Goal: Task Accomplishment & Management: Complete application form

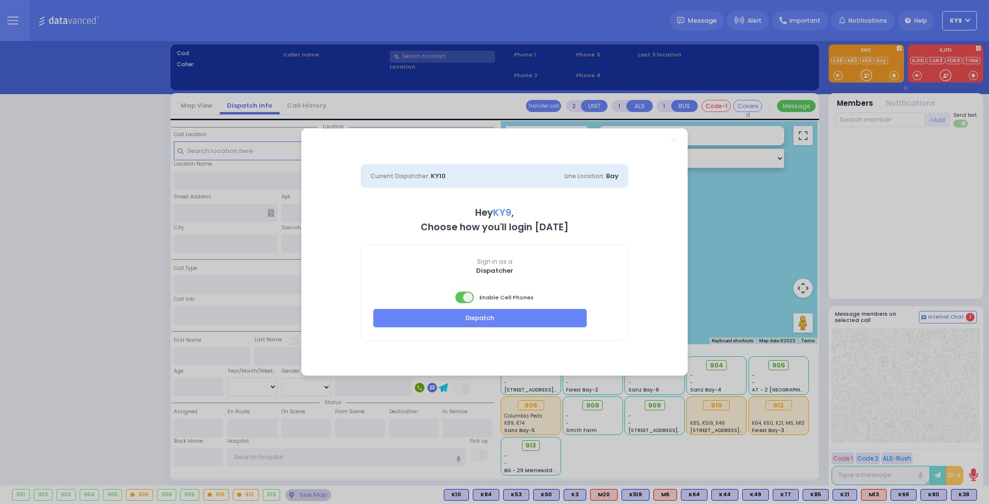
select select "15"
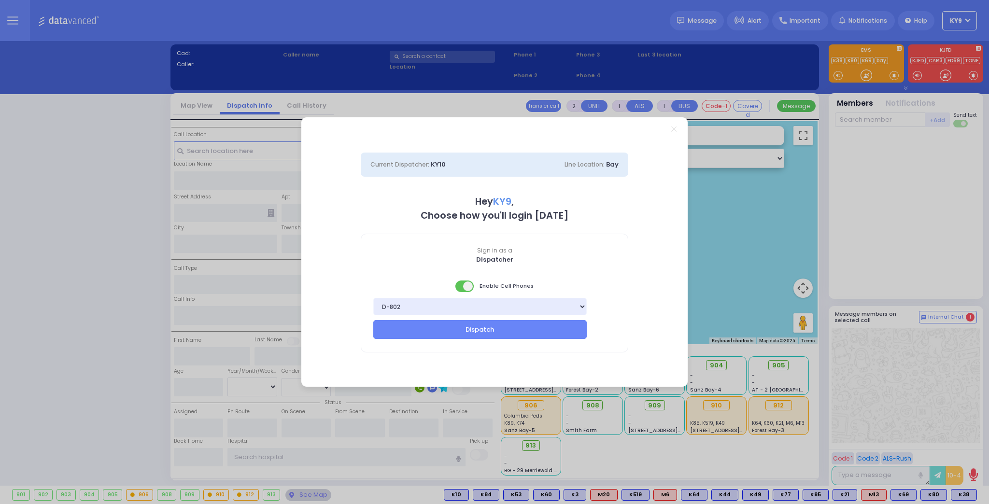
click at [458, 288] on span at bounding box center [465, 287] width 19 height 12
click at [465, 329] on button "Dispatch" at bounding box center [480, 329] width 214 height 18
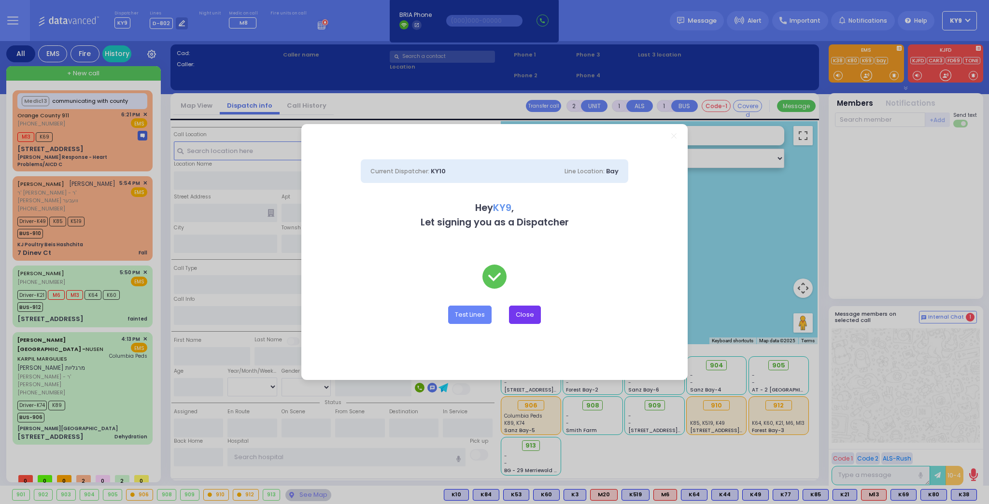
click at [539, 315] on button "Close" at bounding box center [525, 315] width 32 height 18
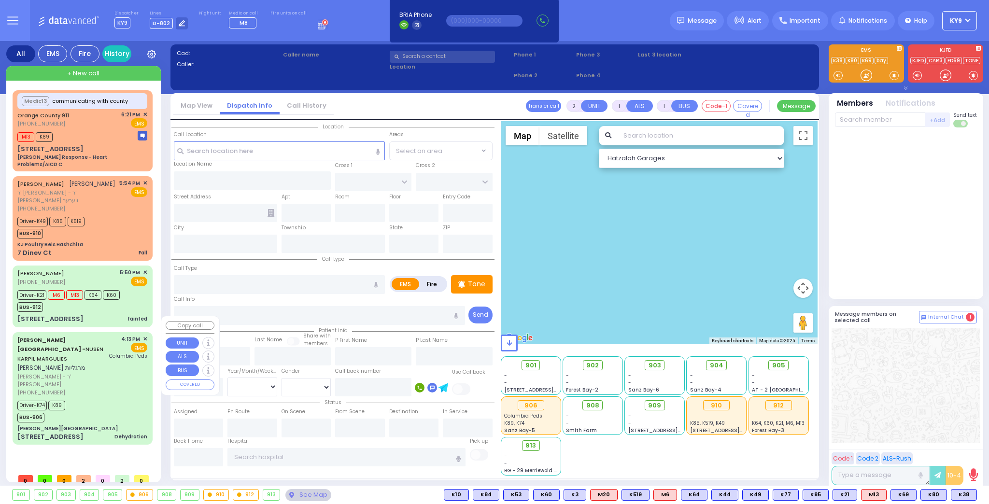
click at [100, 399] on div "Driver-K74 K89 BUS-906" at bounding box center [82, 411] width 130 height 24
type input "6"
select select
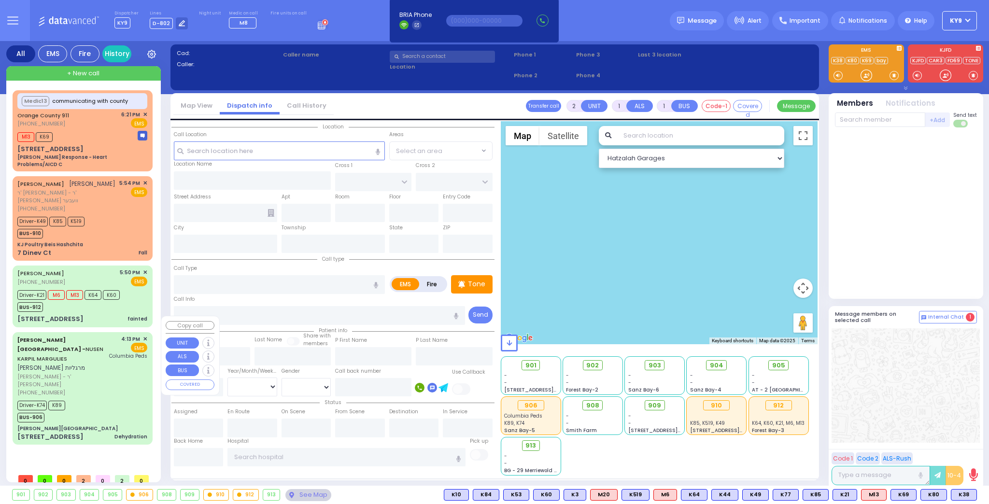
type input "Dehydration"
radio input "true"
type input "NUSEN KARPIL"
type input "MARGULIES"
type input "Meshulem"
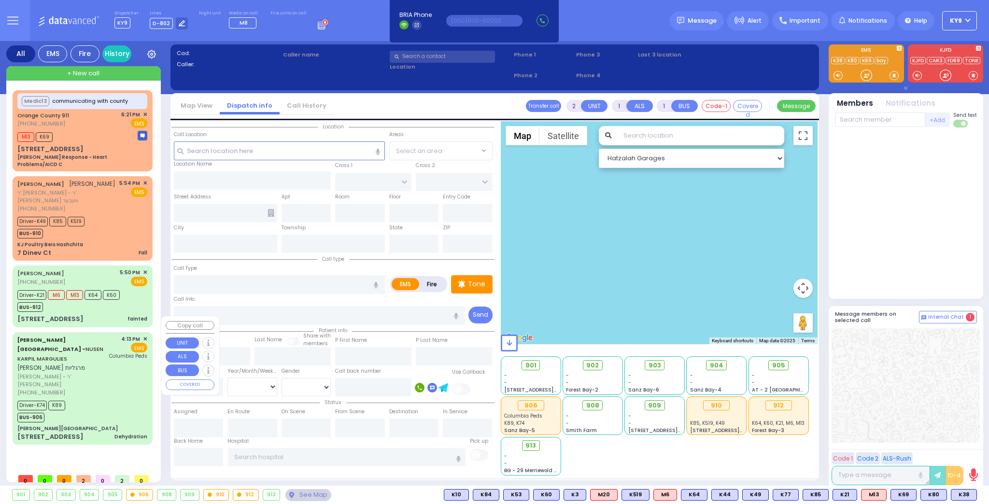
type input "Margulies"
type input "7"
select select "Month"
select select "[DEMOGRAPHIC_DATA]"
type input "16:13"
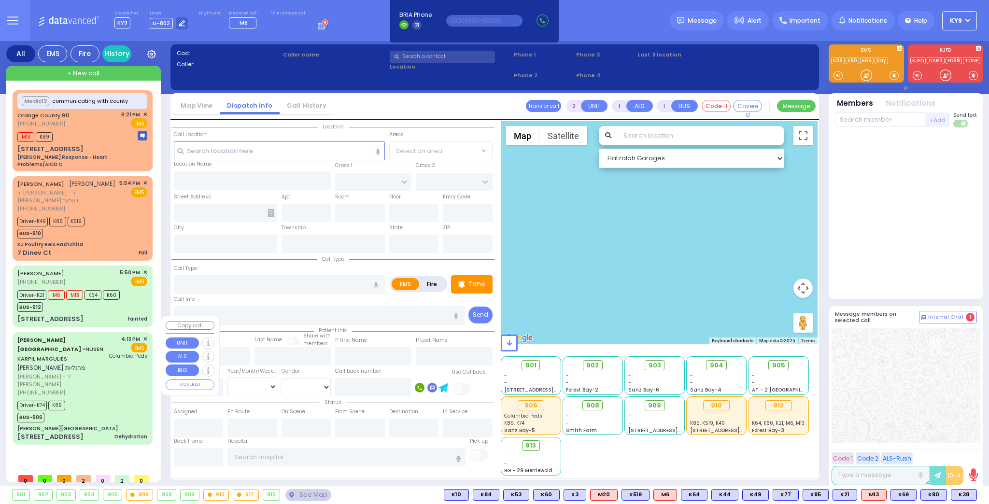
type input "16:16"
type input "16:20"
type input "16:33"
type input "17:15"
type input "17:30"
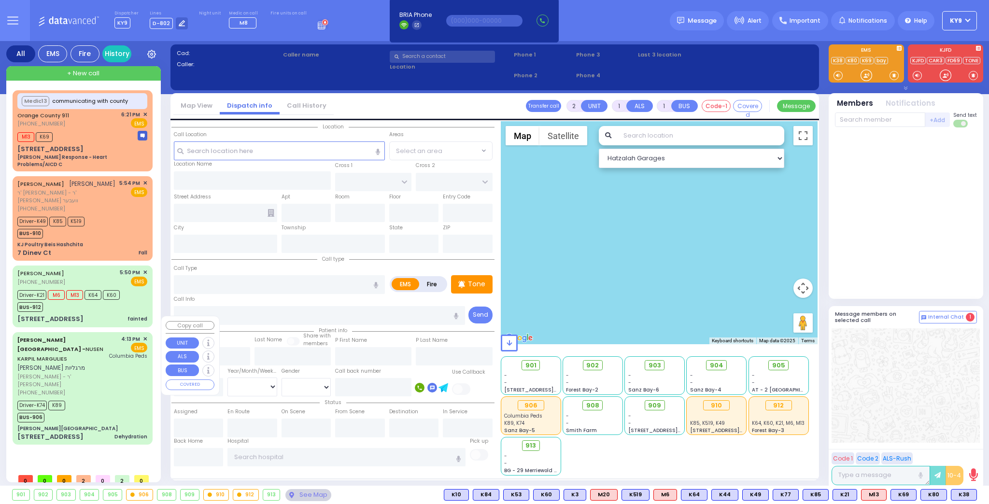
type input "[GEOGRAPHIC_DATA]"
select select "Hatzalah Garages"
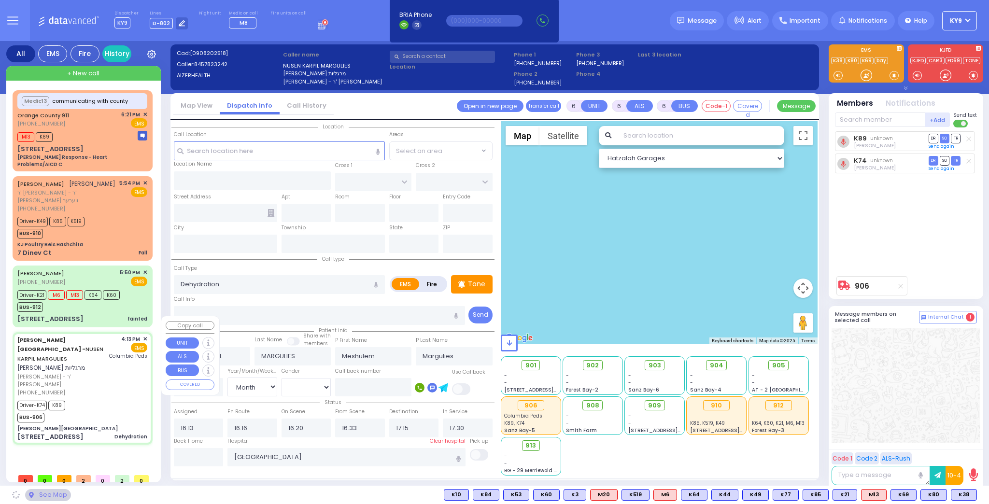
type input "[PERSON_NAME][GEOGRAPHIC_DATA]"
type input "[PERSON_NAME] DR"
type input "CARTER LN"
type input "[STREET_ADDRESS]"
type input "[PERSON_NAME]"
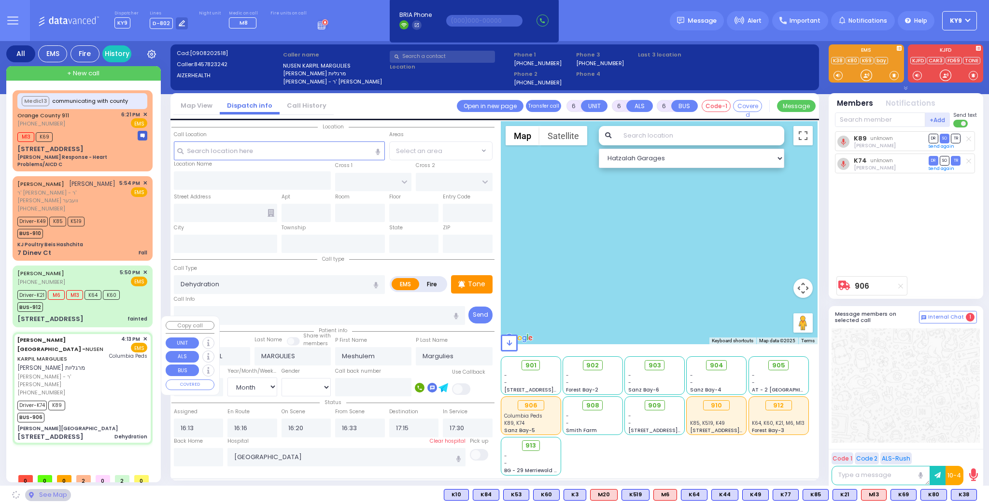
type input "[US_STATE]"
type input "10950"
select select "SECTION 2"
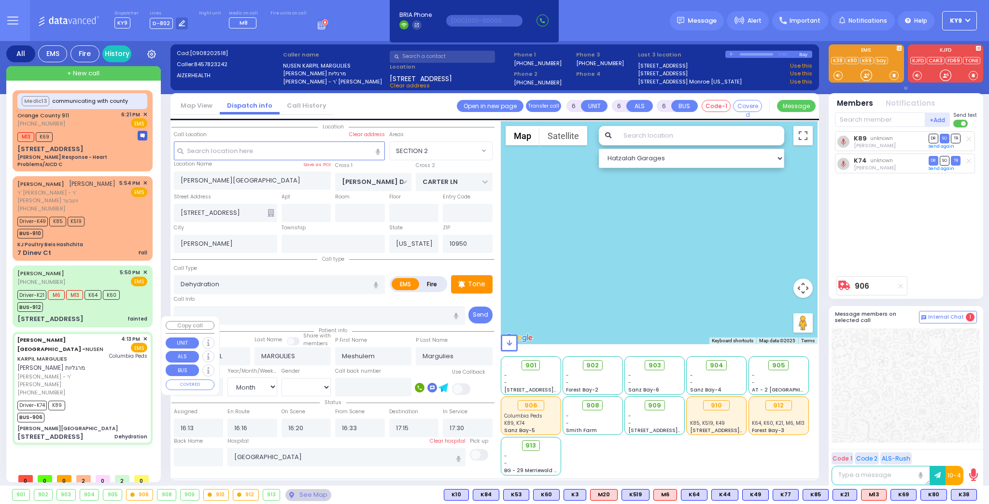
click at [100, 399] on div "Driver-K74 K89 BUS-906" at bounding box center [82, 411] width 130 height 24
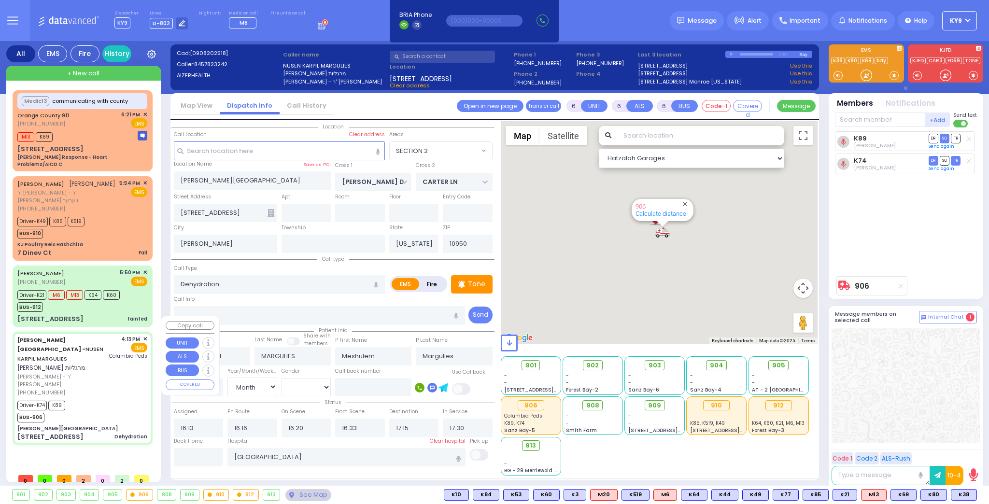
select select
radio input "true"
select select "Month"
select select "[DEMOGRAPHIC_DATA]"
select select "SECTION 2"
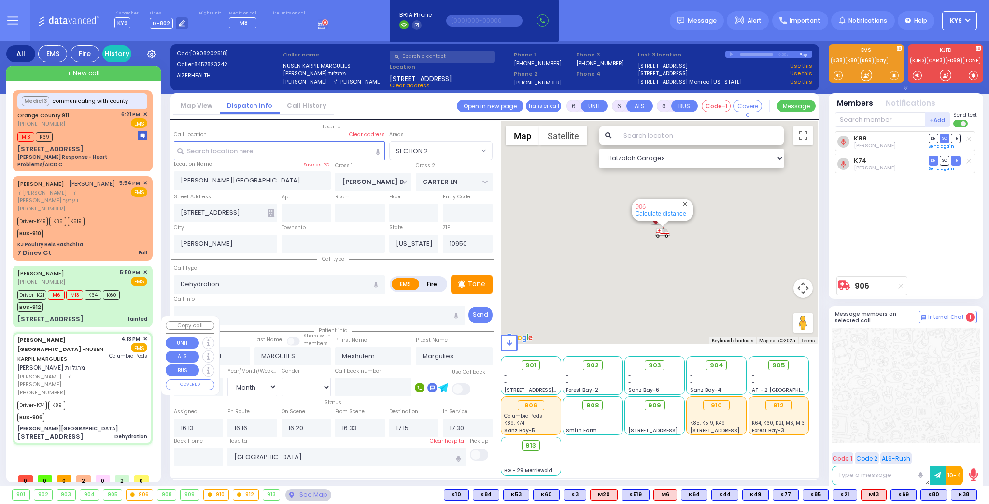
select select "Hatzalah Garages"
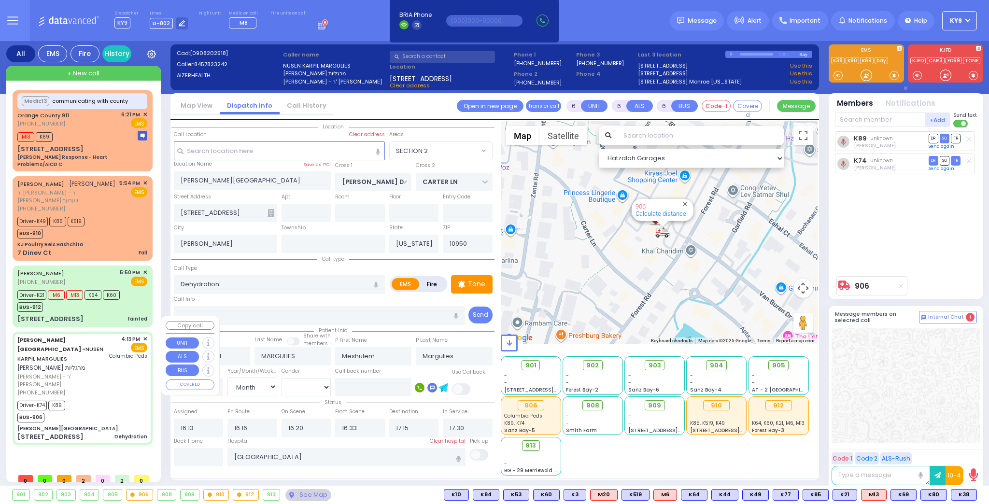
click at [102, 399] on div "Driver-K74 K89 BUS-906" at bounding box center [82, 411] width 130 height 24
select select
radio input "true"
select select "Month"
select select "[DEMOGRAPHIC_DATA]"
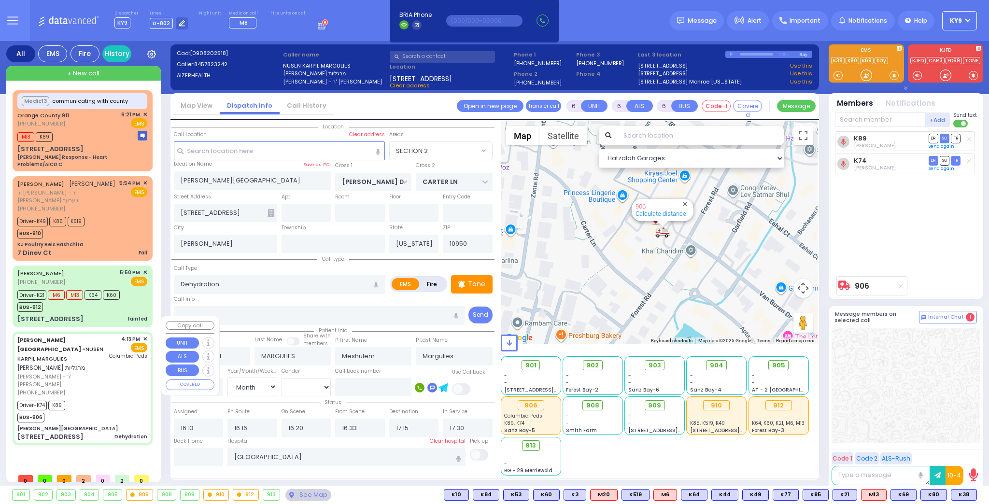
select select "SECTION 2"
select select "Hatzalah Garages"
click at [294, 495] on div "See Map" at bounding box center [308, 495] width 45 height 12
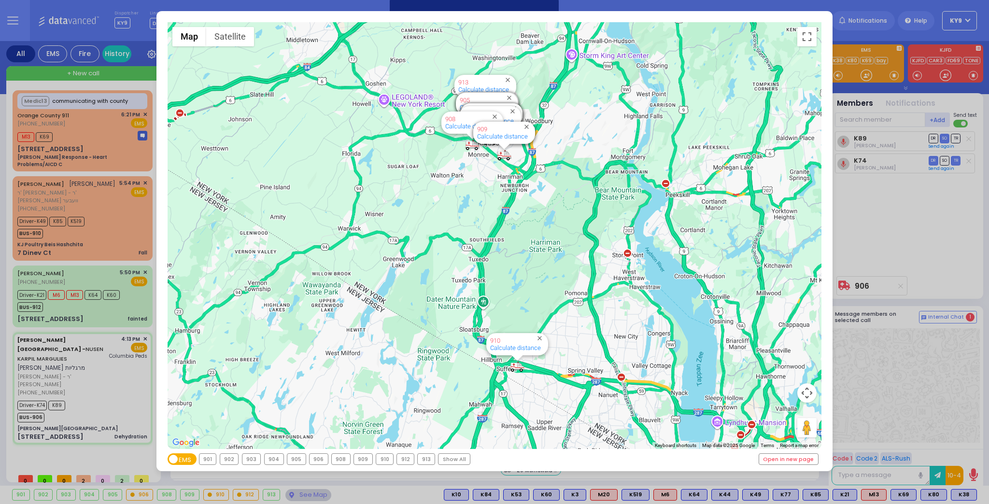
click at [313, 459] on div "906" at bounding box center [319, 459] width 18 height 11
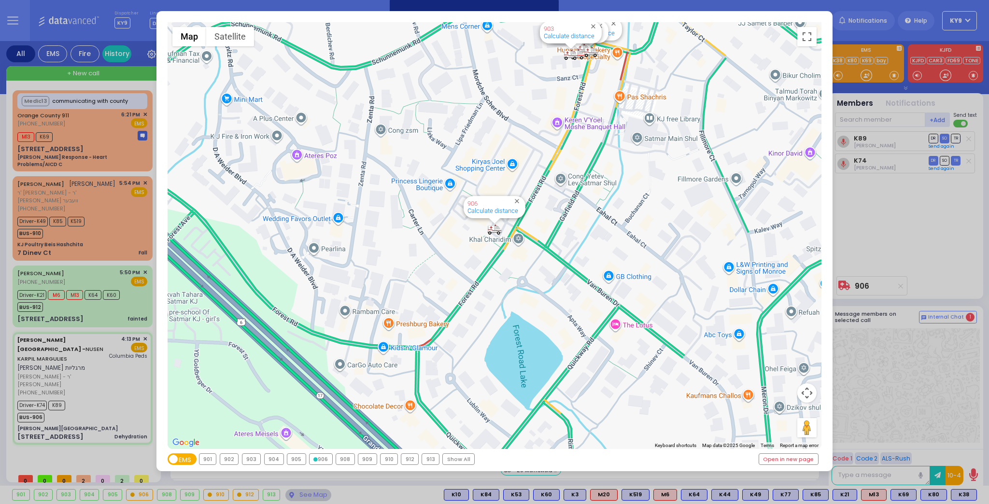
click at [314, 460] on icon at bounding box center [316, 460] width 4 height 4
click at [311, 495] on div "← Move left → Move right ↑ Move up ↓ Move down + Zoom in - Zoom out Home Jump l…" at bounding box center [494, 252] width 989 height 504
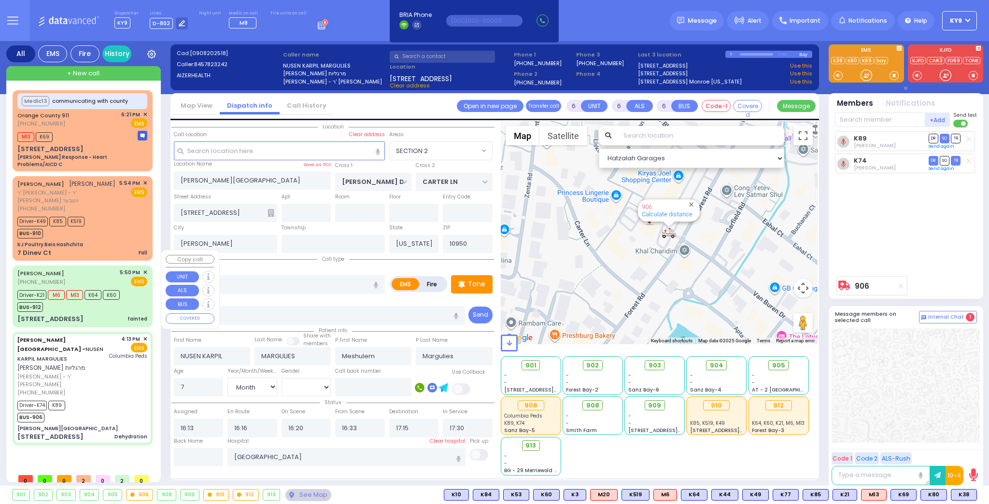
click at [100, 300] on div "BUS-912" at bounding box center [68, 306] width 102 height 12
select select
type input "fainted"
radio input "true"
type input "Yiksiel"
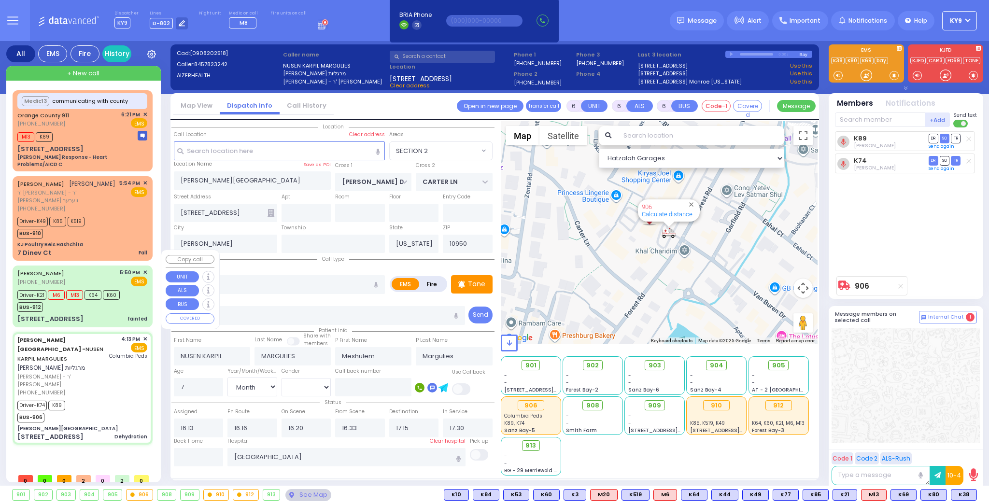
type input "[PERSON_NAME]"
type input "1"
select select "Year"
select select "[DEMOGRAPHIC_DATA]"
type input "17:50"
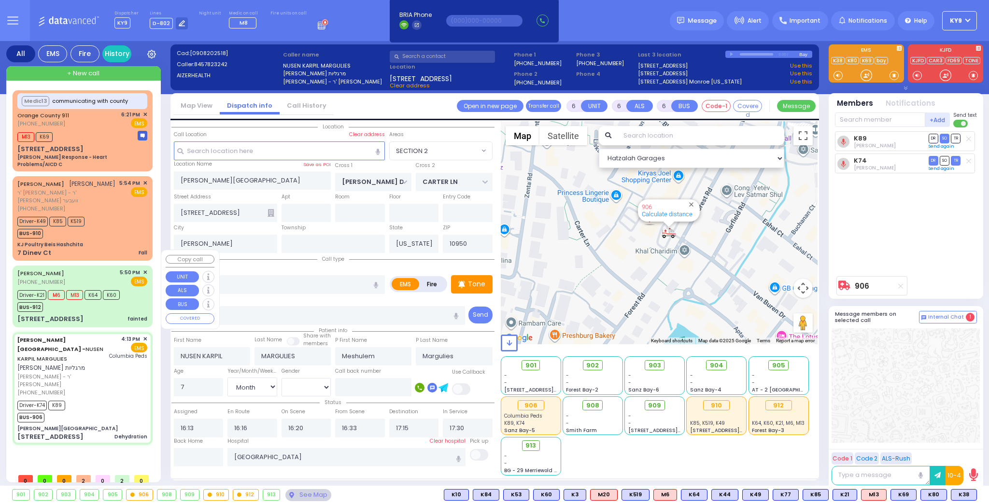
type input "17:52"
type input "17:55"
type input "18:05"
type input "19:10"
type input "19:20"
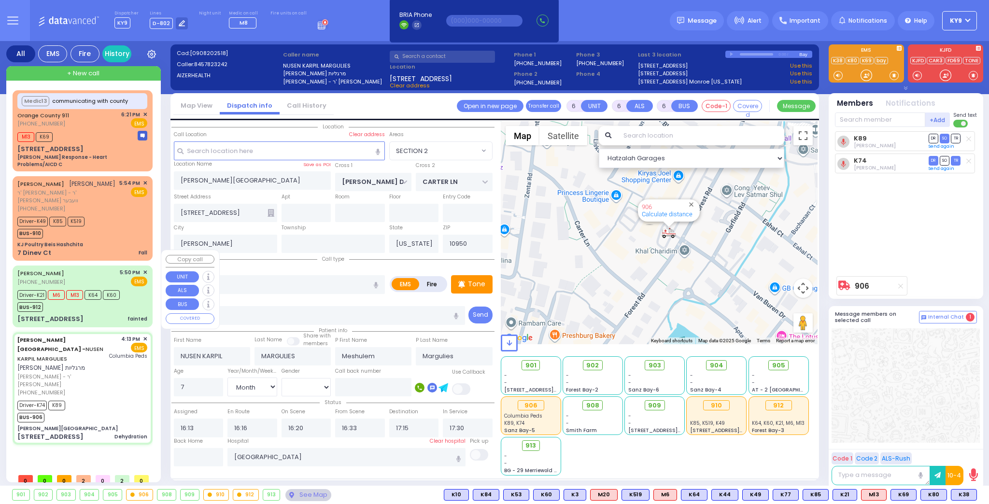
type input "[US_STATE][GEOGRAPHIC_DATA]- [GEOGRAPHIC_DATA] [STREET_ADDRESS][US_STATE]"
select select "Hatzalah Garages"
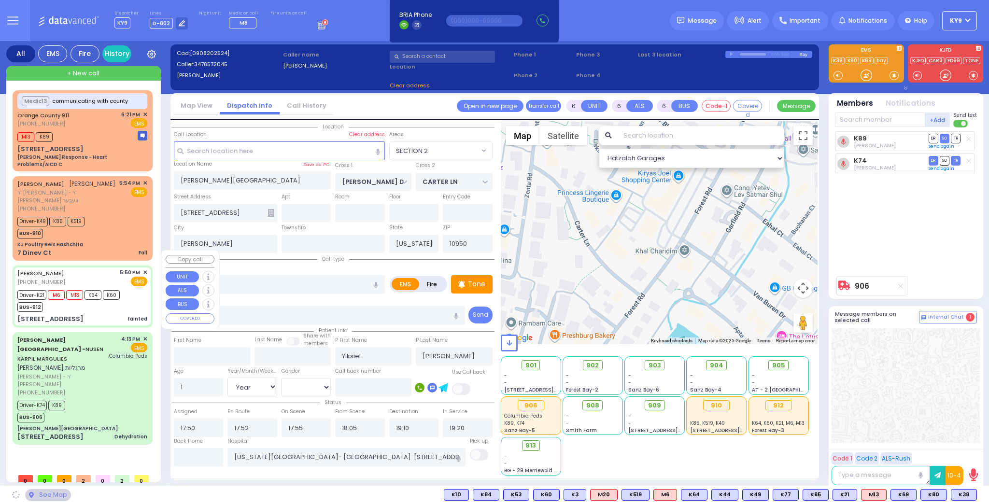
type input "CHEVRON RD"
type input "[GEOGRAPHIC_DATA]"
type input "[STREET_ADDRESS]"
type input "202"
type input "Monroe"
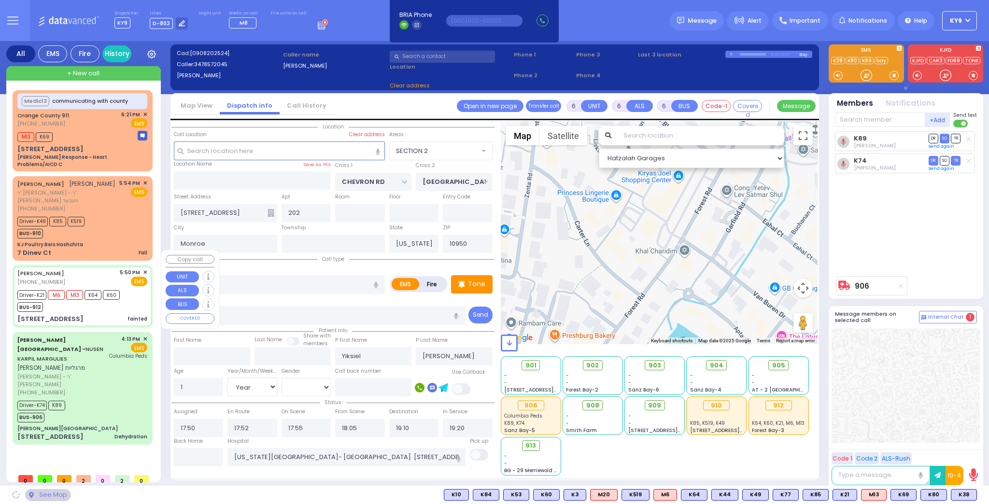
select select "SECTION 5"
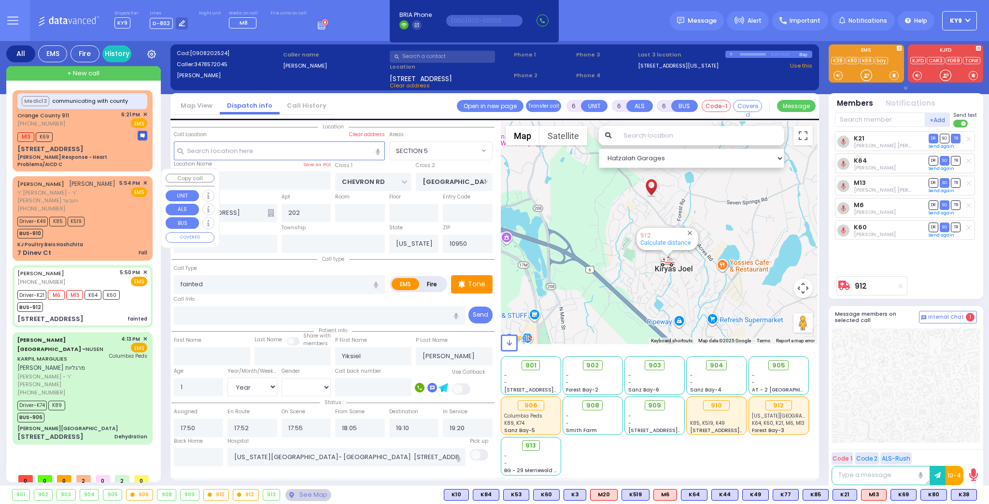
click at [108, 248] on div "7 Dinev Ct Fall" at bounding box center [82, 253] width 130 height 10
select select
type input "Fall"
radio input "true"
type input "YITZCHOK"
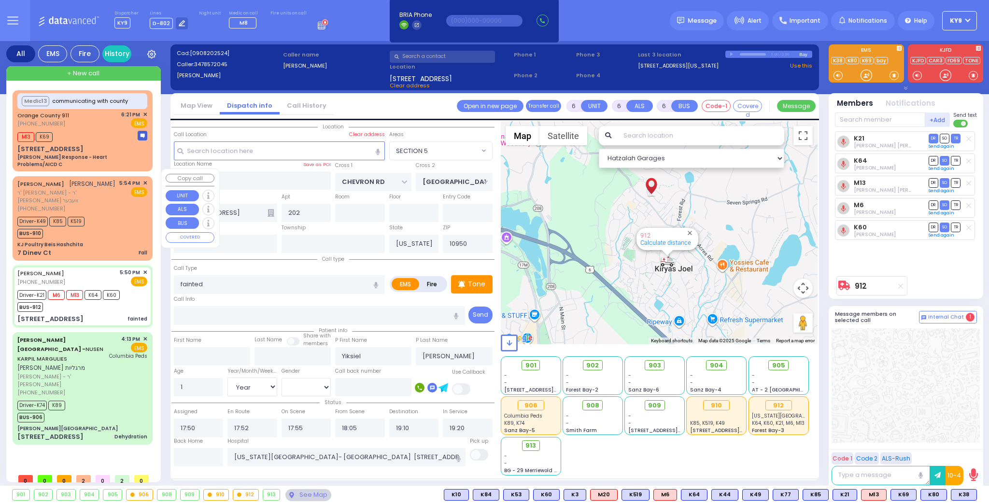
type input "[PERSON_NAME]"
type input "56"
select select "Year"
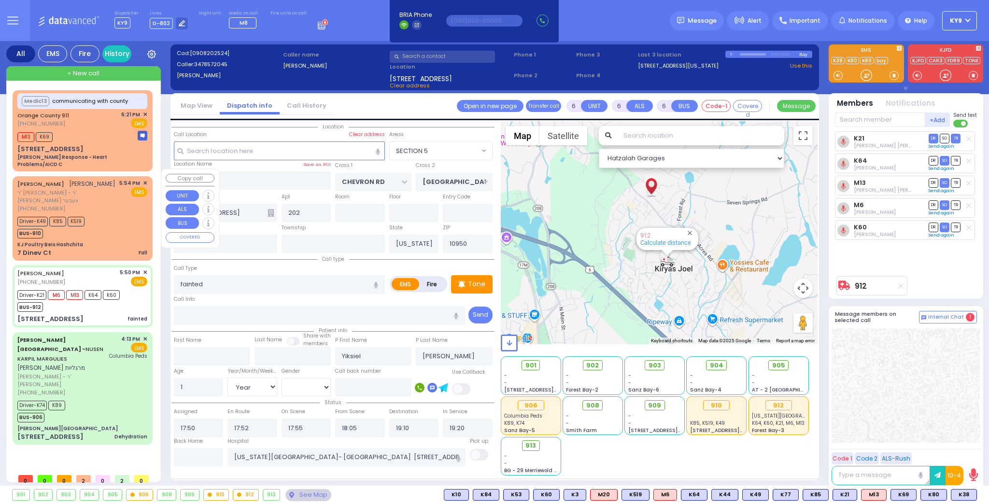
select select "[DEMOGRAPHIC_DATA]"
type input "17:54"
type input "17:56"
select select "Hatzalah Garages"
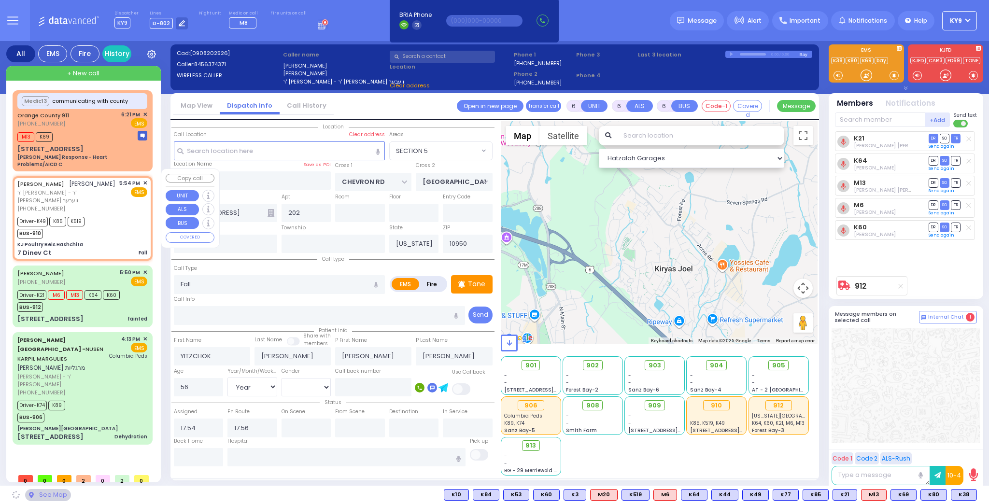
type input "KJ Poultry Beis Hashchita"
type input "DINEV RD"
type input "7 Dinev Ct"
select select "BEIRECH MOSHE"
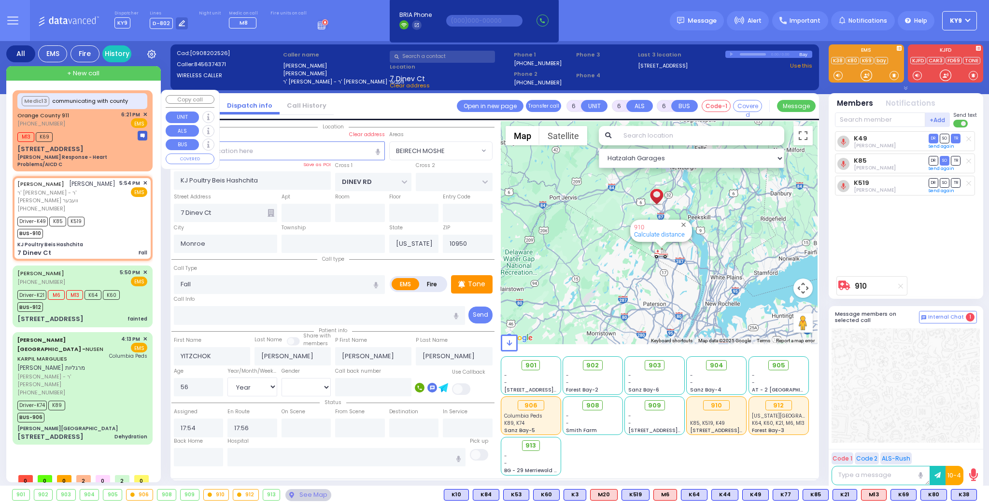
click at [102, 133] on div "M13 K69" at bounding box center [82, 136] width 130 height 12
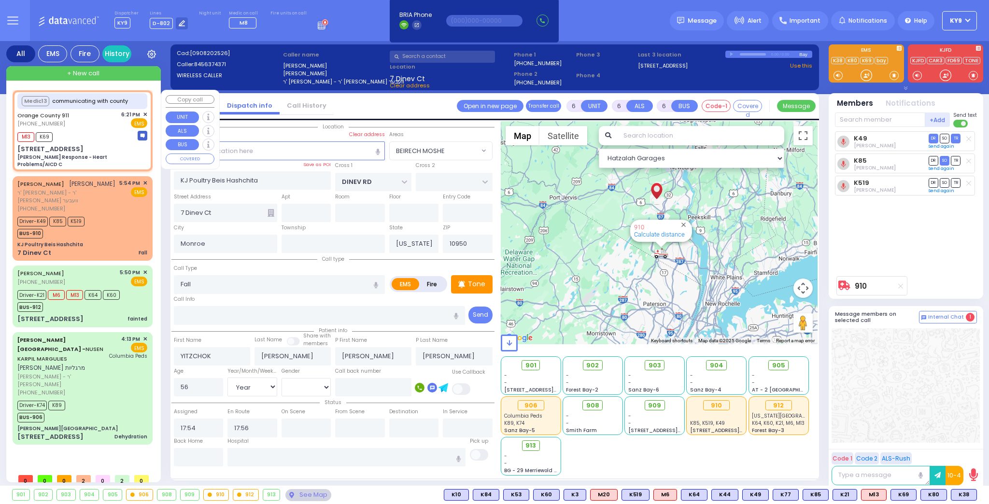
select select
type input "[PERSON_NAME] Response - Heart Problems/AICD C"
radio input "true"
type input "Nature: : Charlie Response - Heart Problems/AICD C Address: : [STREET_ADDRESS]:…"
select select
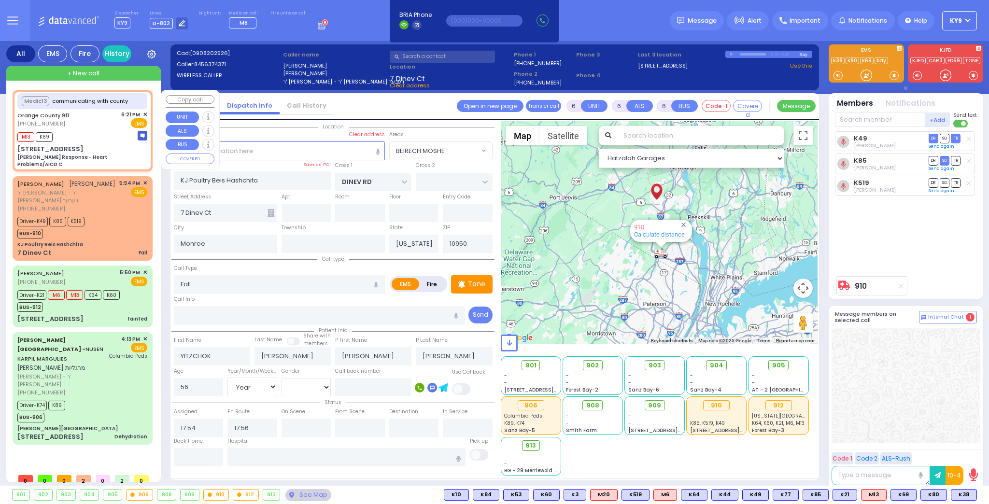
select select
type input "18:23"
select select "Hatzalah Garages"
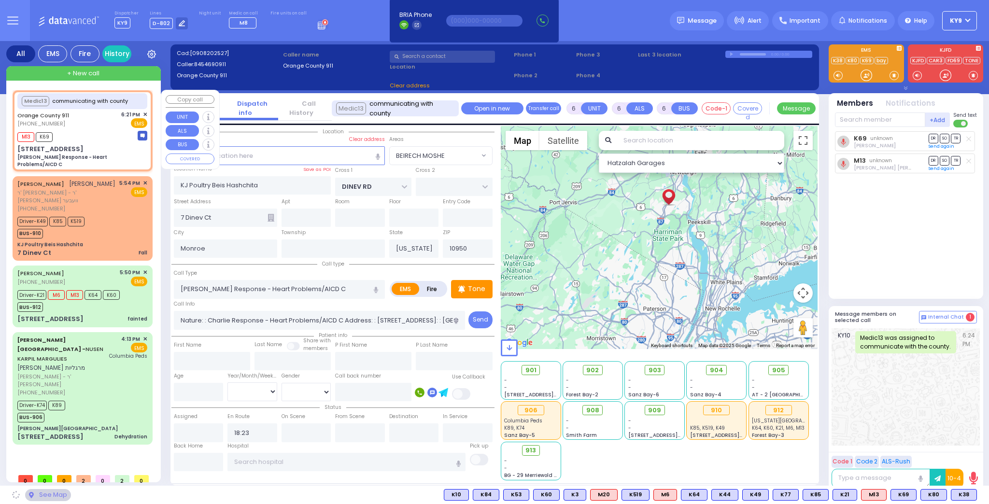
type input "[STREET_ADDRESS]"
type input "10930"
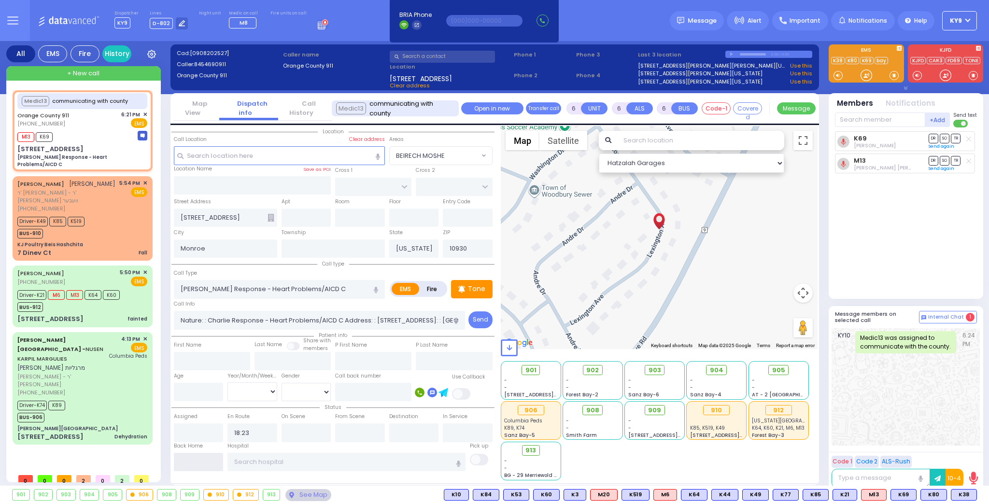
click at [206, 453] on input "text" at bounding box center [199, 462] width 50 height 18
type input "18:56"
select select
radio input "true"
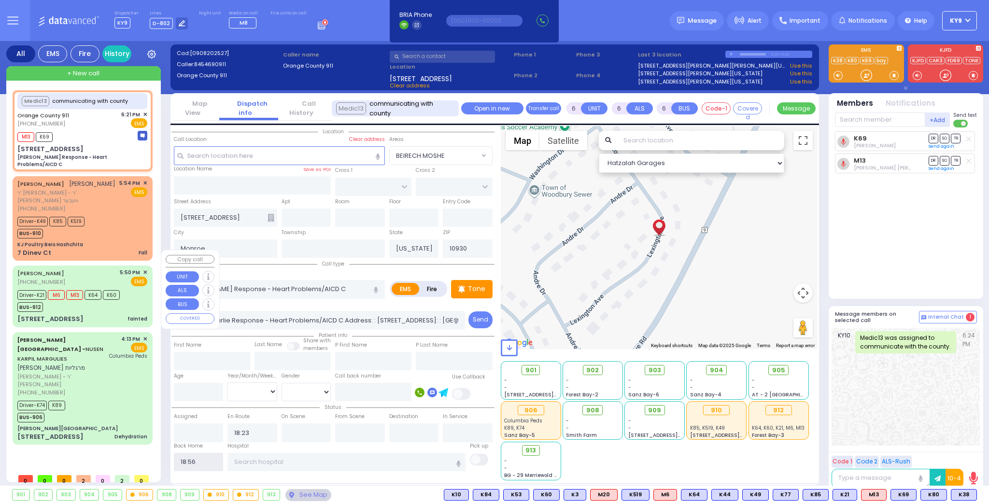
select select
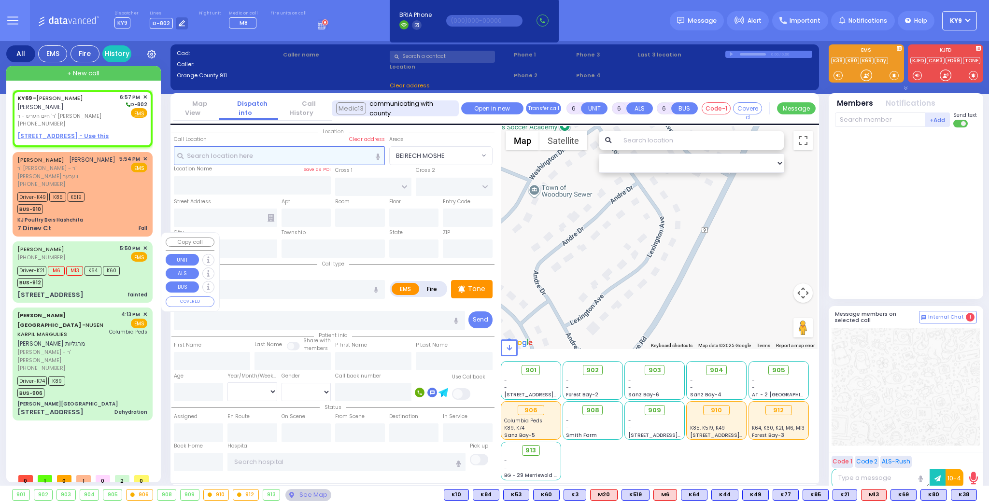
type input "2"
type input "1"
select select
radio input "true"
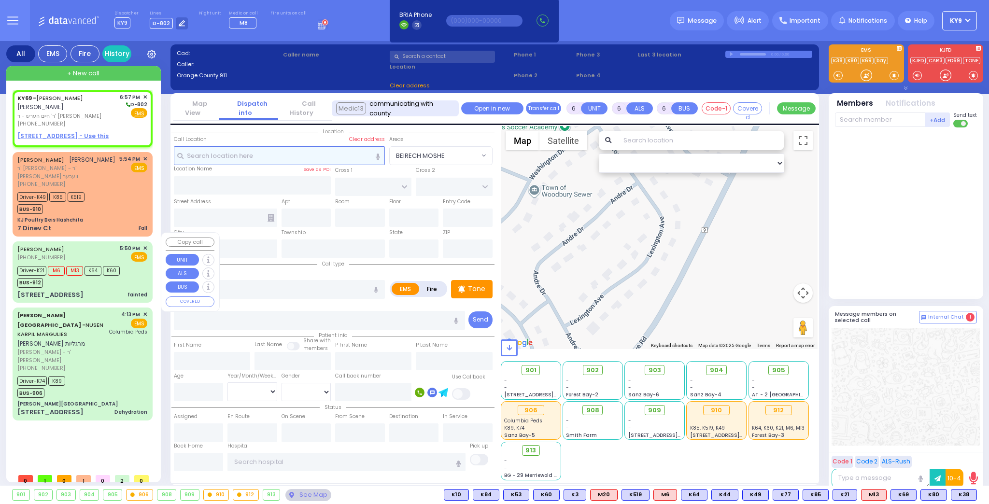
type input "[PERSON_NAME]"
select select
type input "18:57"
select select "Hatzalah Garages"
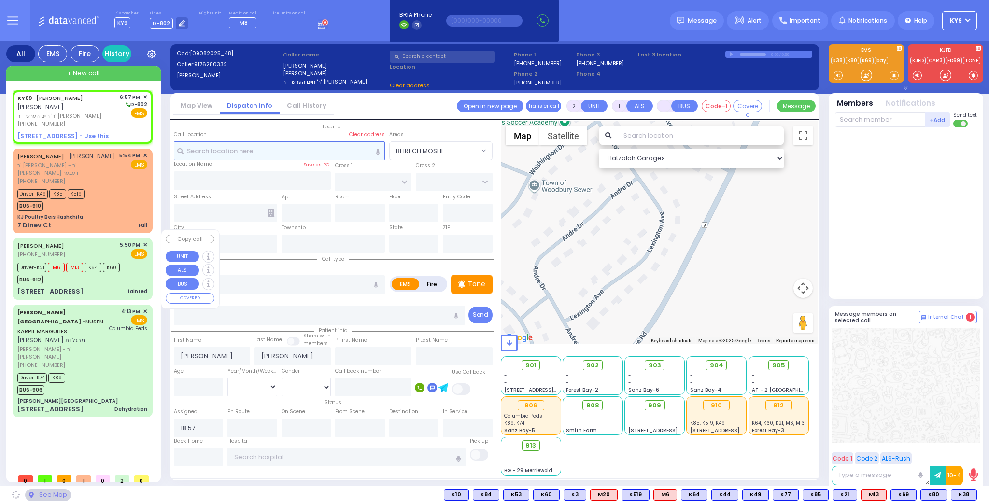
select select
radio input "true"
select select
select select "Hatzalah Garages"
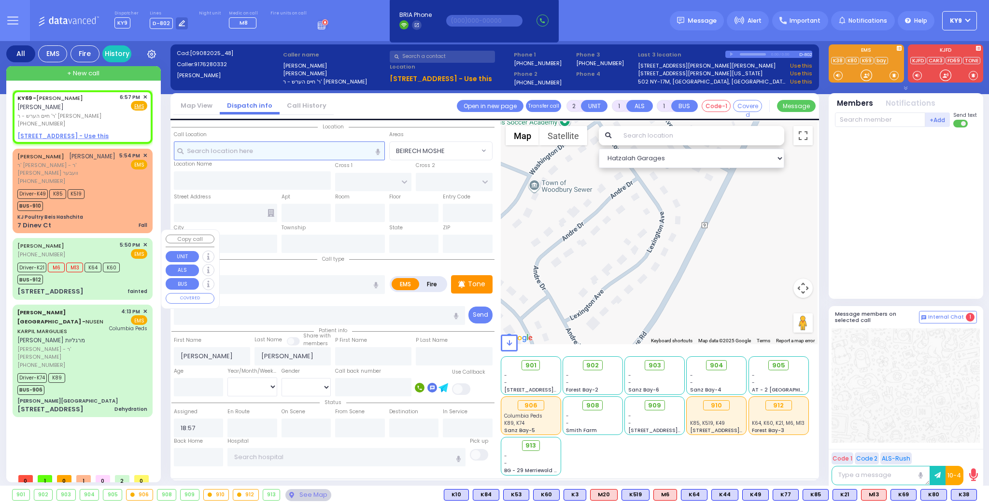
select select
radio input "true"
select select
select select "Hatzalah Garages"
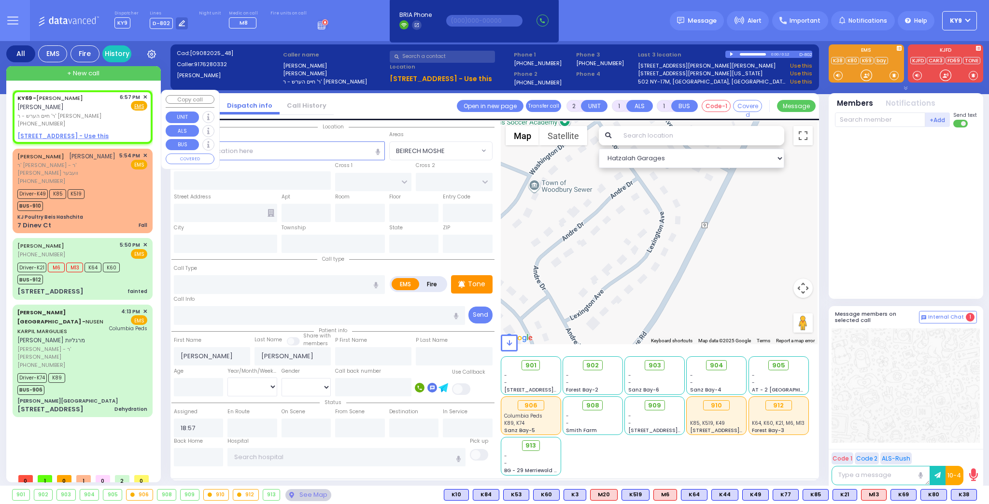
click at [145, 97] on span "✕" at bounding box center [145, 97] width 4 height 8
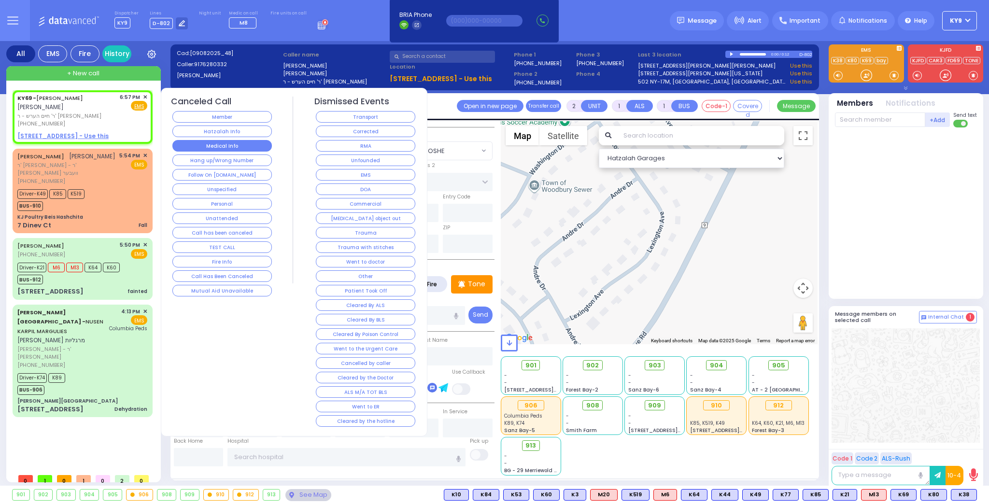
click at [200, 142] on button "Medical Info" at bounding box center [222, 146] width 100 height 12
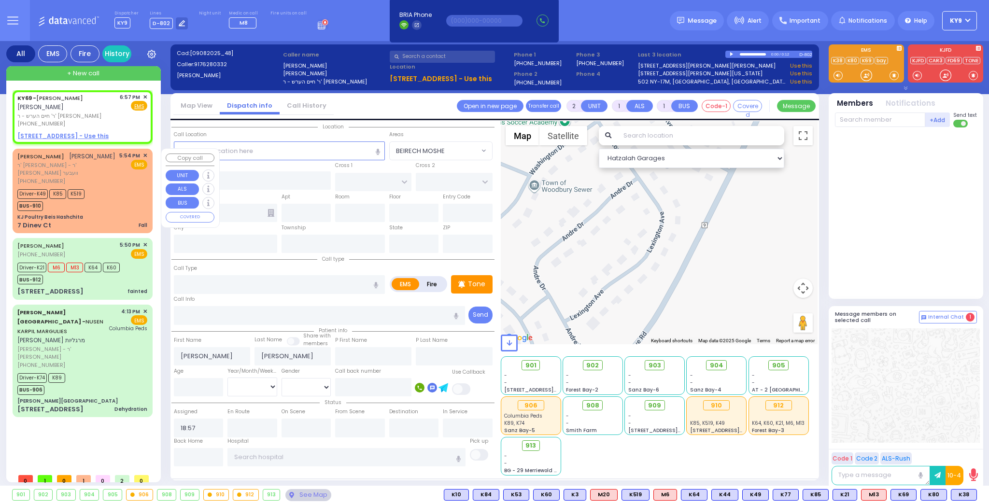
select select
radio input "true"
select select
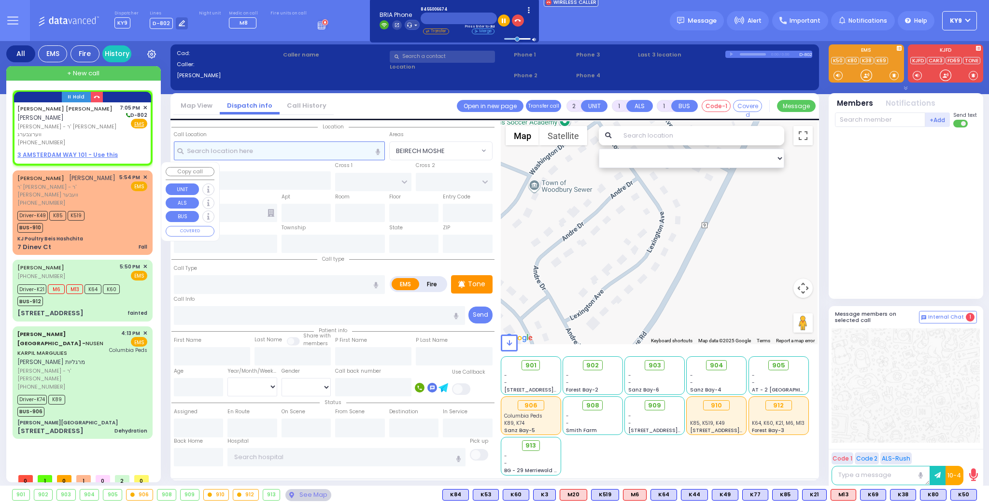
select select
radio input "true"
type input "[PERSON_NAME] [PERSON_NAME]"
type input "[PERSON_NAME]"
select select
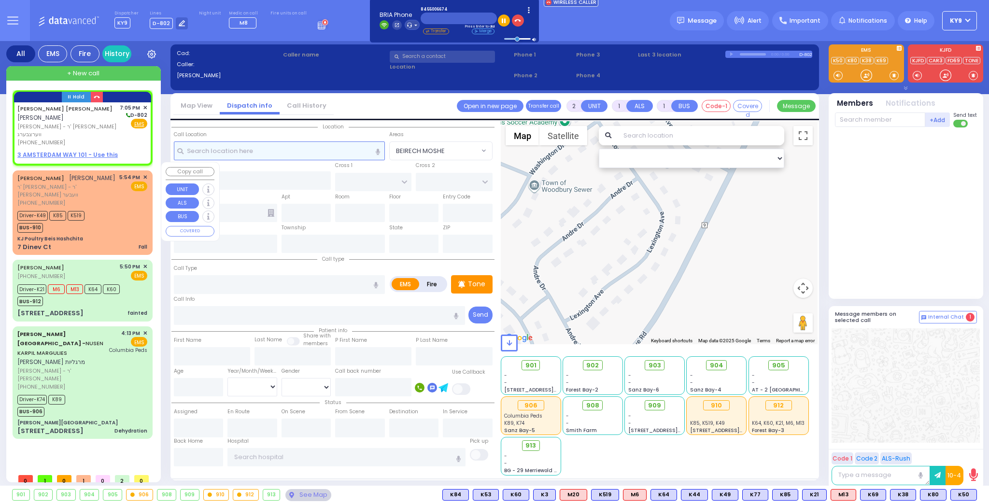
type input "19:05"
select select "Hatzalah Garages"
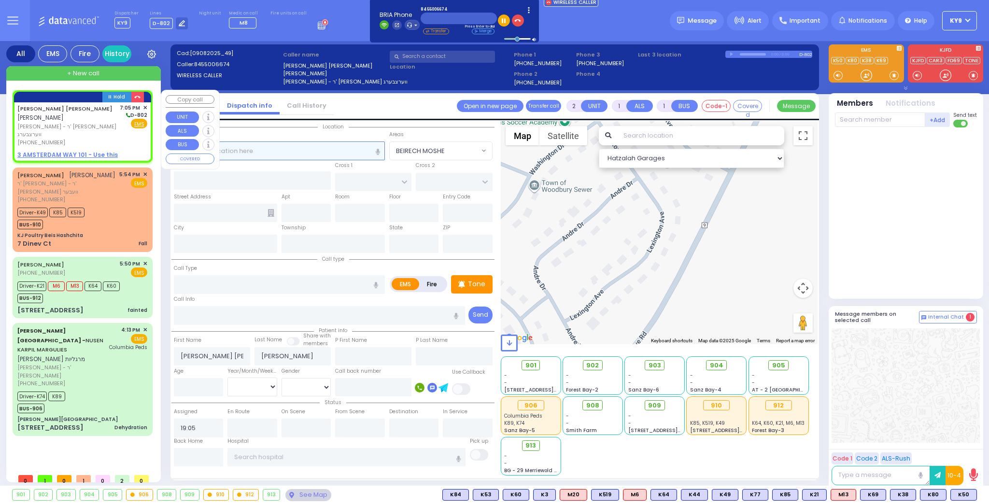
select select
radio input "true"
select select
select select "Hatzalah Garages"
click at [97, 151] on u "3 AMSTERDAM WAY 101 - Use this" at bounding box center [67, 155] width 100 height 8
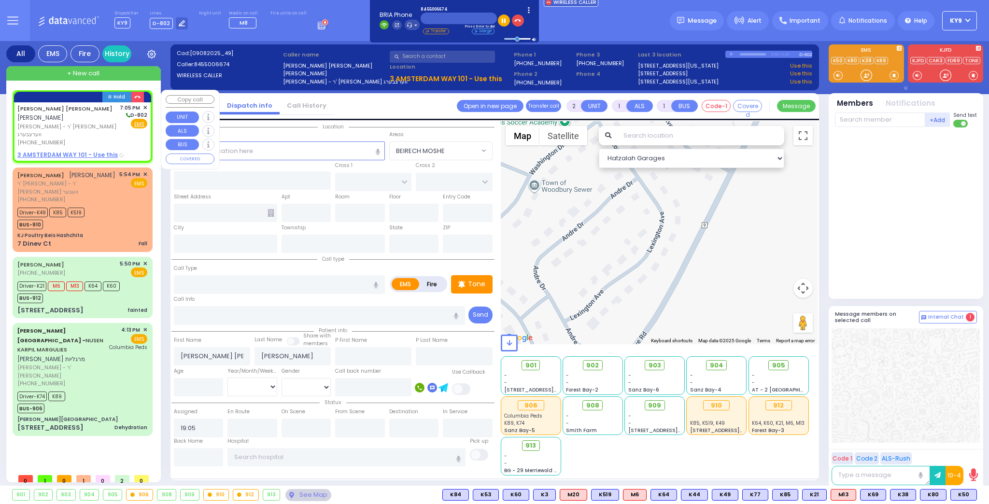
select select
radio input "true"
select select
select select "Hatzalah Garages"
select select
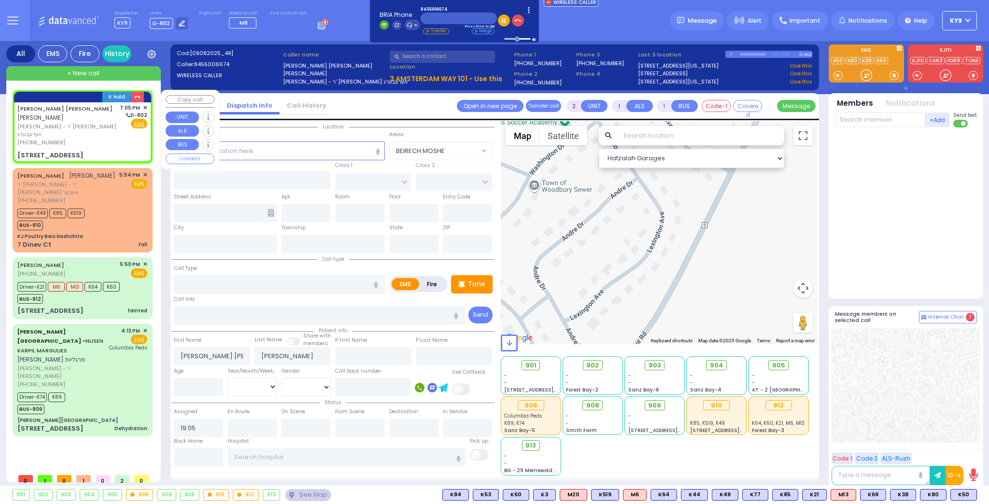
radio input "true"
select select
type input "AMSTERDAM WAY"
type input "[GEOGRAPHIC_DATA]"
type input "[STREET_ADDRESS]"
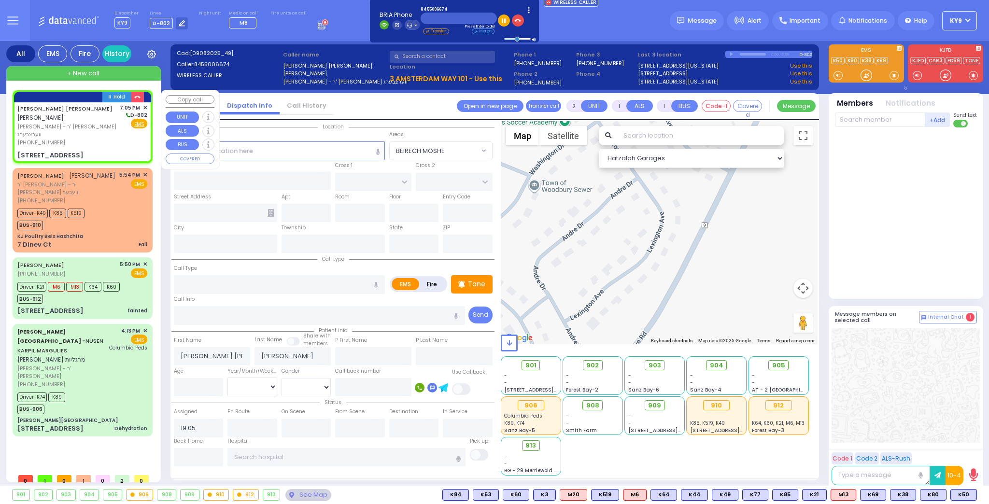
type input "101"
type input "Monroe"
type input "[US_STATE]"
type input "10950"
select select "Hatzalah Garages"
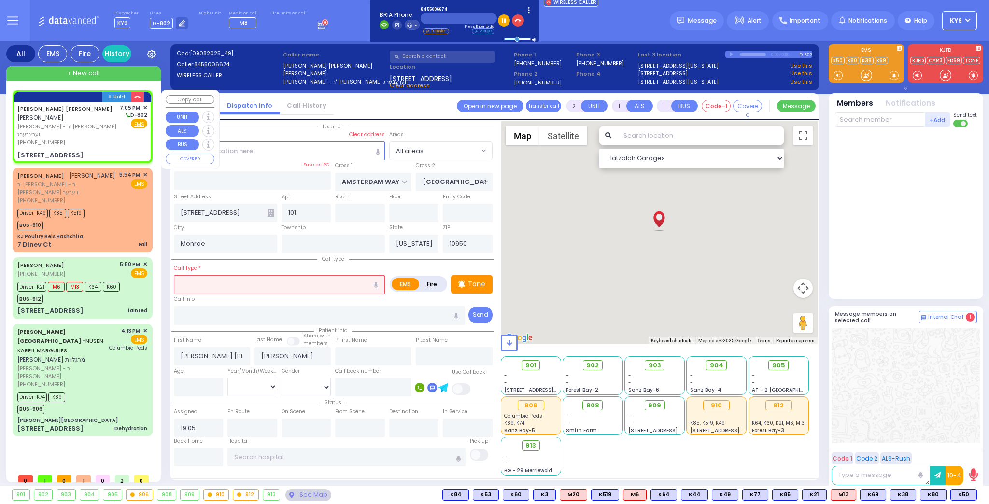
click at [187, 280] on input "text" at bounding box center [279, 284] width 211 height 18
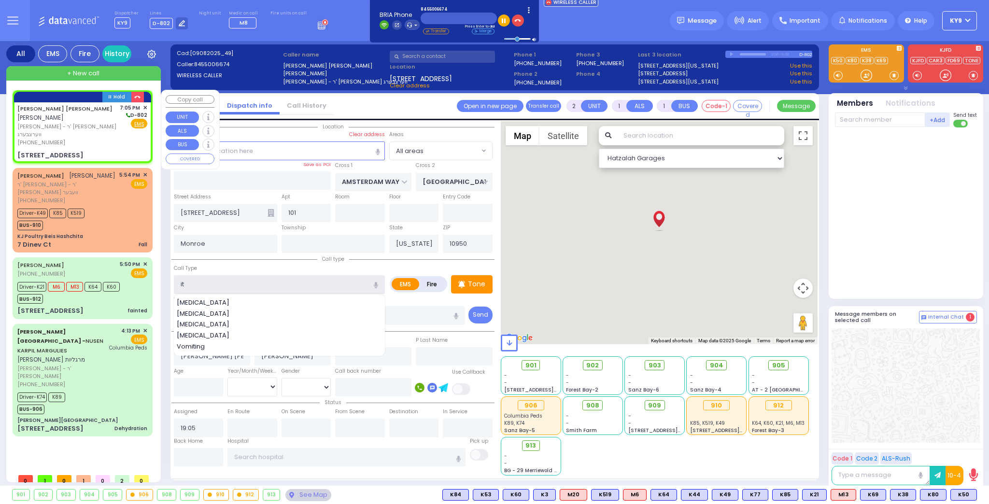
type input "i"
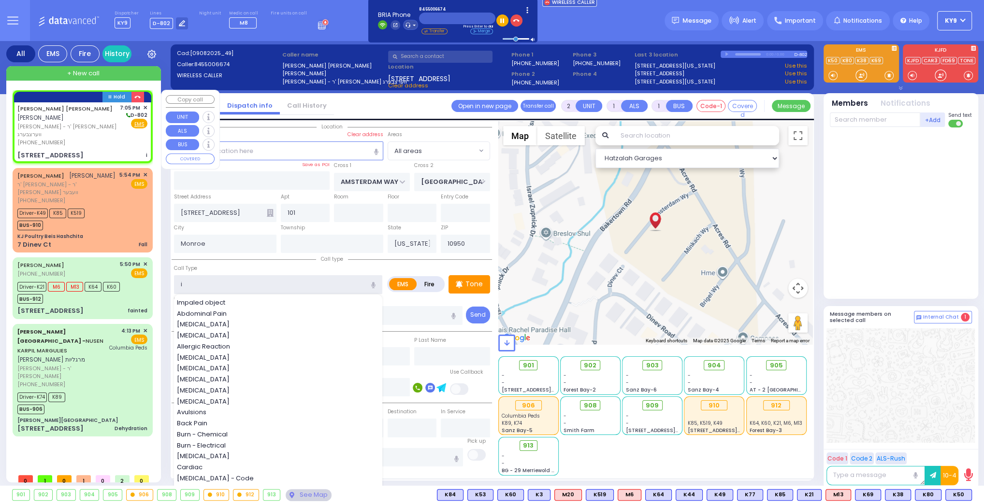
select select
radio input "true"
select select
select select "Hatzalah Garages"
click at [189, 323] on span "Trauma" at bounding box center [191, 325] width 28 height 10
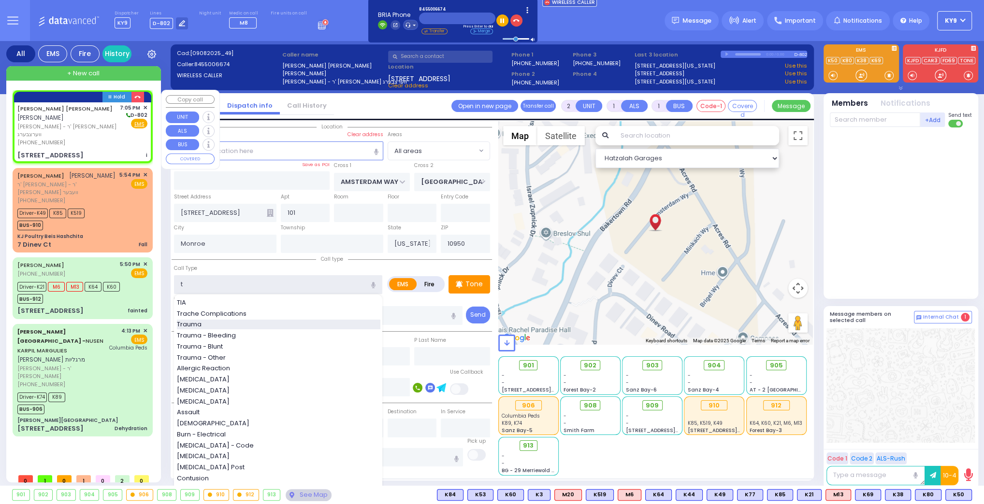
type input "Trauma"
type input "0"
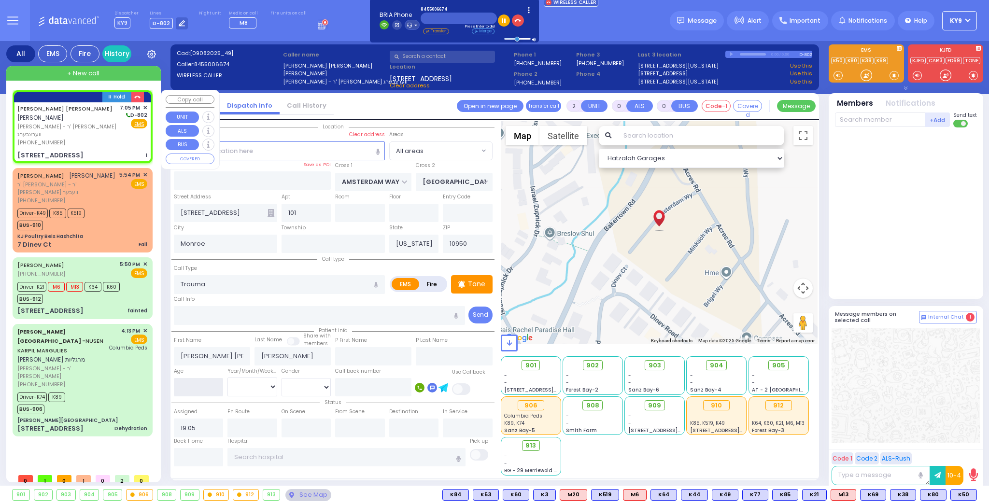
click at [188, 388] on input "number" at bounding box center [199, 387] width 50 height 18
select select
radio input "true"
select select
select select "Hatzalah Garages"
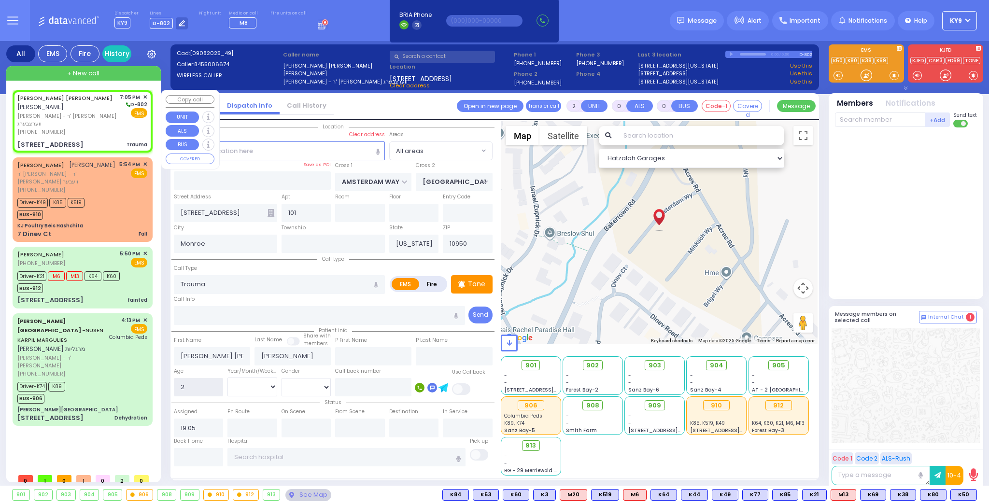
type input "2"
drag, startPoint x: 242, startPoint y: 384, endPoint x: 250, endPoint y: 378, distance: 10.3
click at [249, 379] on select "Year Month Week Day" at bounding box center [253, 387] width 50 height 18
select select
radio input "true"
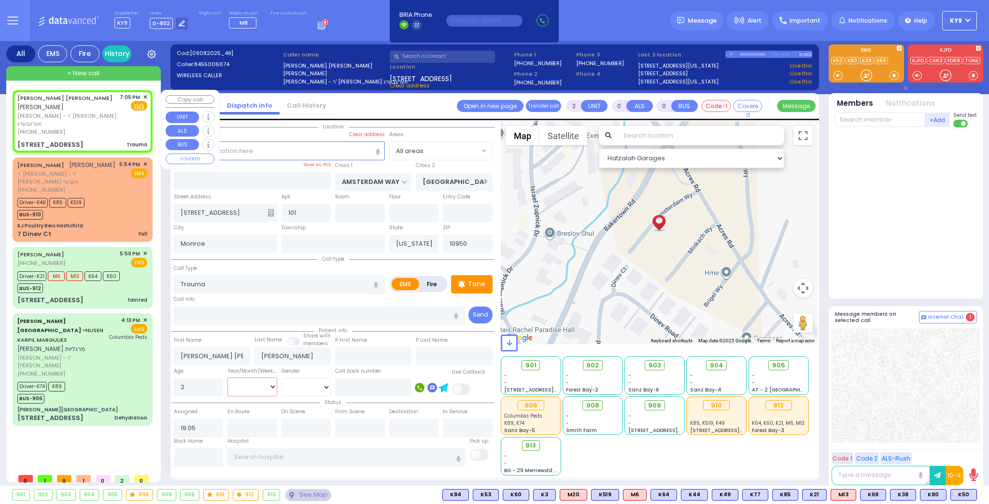
select select
select select "Hatzalah Garages"
select select "Year"
click at [228, 378] on select "Year Month Week Day" at bounding box center [253, 387] width 50 height 18
click at [292, 388] on select "[DEMOGRAPHIC_DATA] [DEMOGRAPHIC_DATA]" at bounding box center [307, 387] width 50 height 18
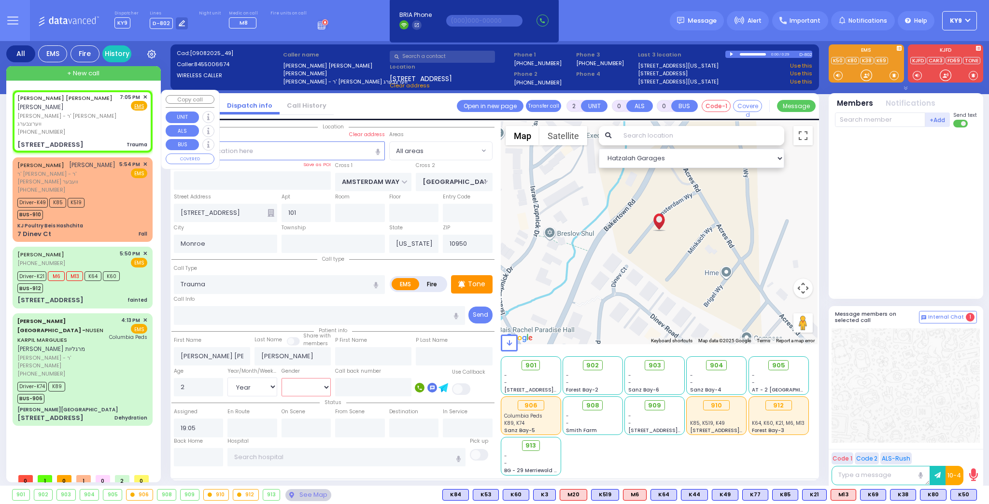
select select
radio input "true"
select select "Year"
select select "Hatzalah Garages"
select select "[DEMOGRAPHIC_DATA]"
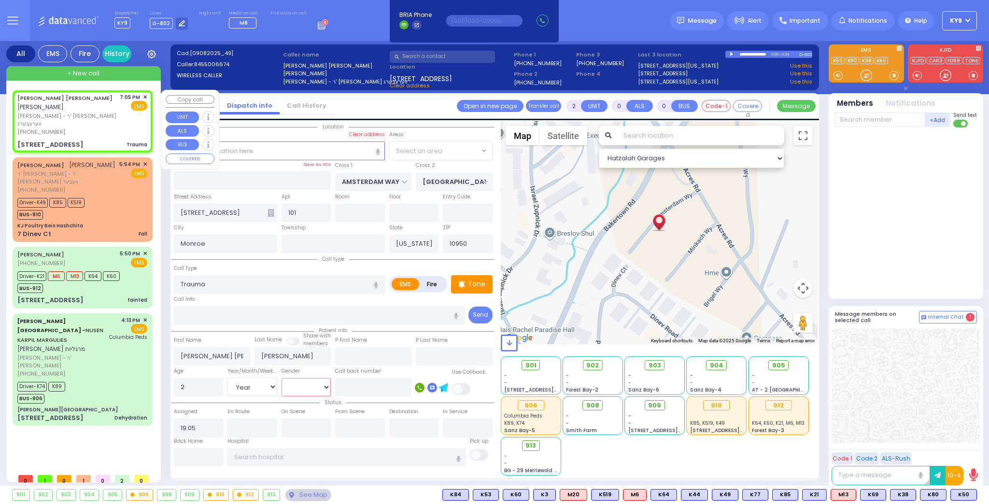
click at [282, 378] on select "[DEMOGRAPHIC_DATA] [DEMOGRAPHIC_DATA]" at bounding box center [307, 387] width 50 height 18
select select
radio input "true"
select select "Year"
click at [470, 283] on p "Tone" at bounding box center [476, 284] width 17 height 10
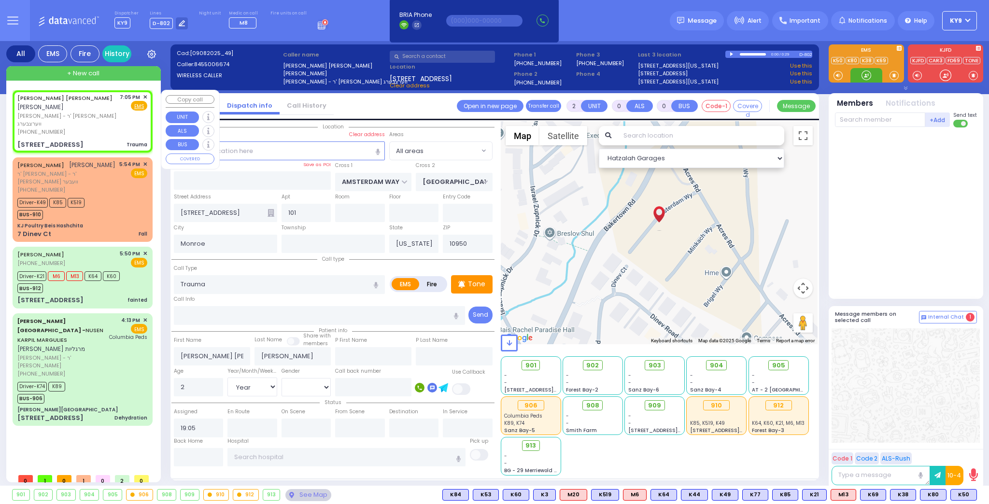
click at [865, 73] on div at bounding box center [867, 76] width 10 height 10
click at [892, 72] on span at bounding box center [894, 76] width 9 height 10
drag, startPoint x: 865, startPoint y: 73, endPoint x: 881, endPoint y: 85, distance: 20.1
click at [869, 73] on div at bounding box center [867, 76] width 10 height 10
click at [967, 493] on span "K85" at bounding box center [964, 495] width 25 height 11
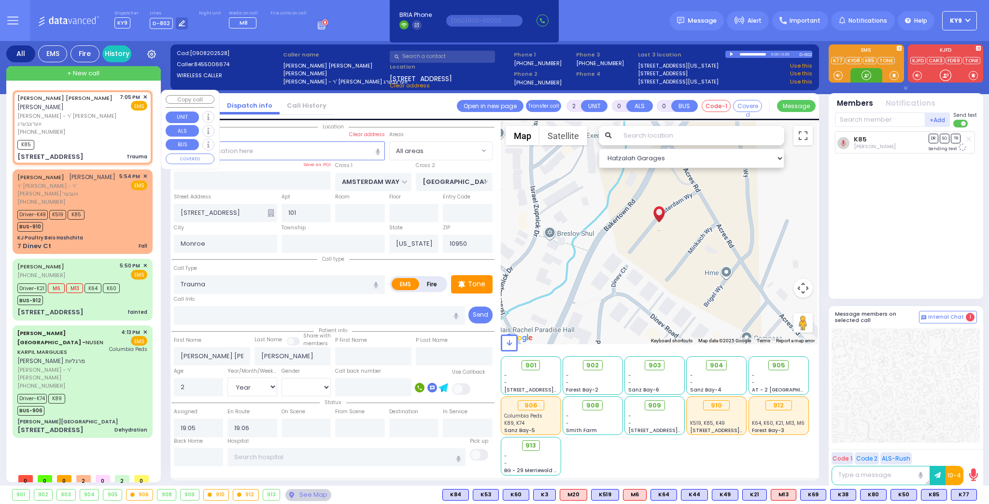
click at [865, 72] on div at bounding box center [867, 76] width 10 height 10
click at [964, 491] on span "K77" at bounding box center [964, 495] width 25 height 11
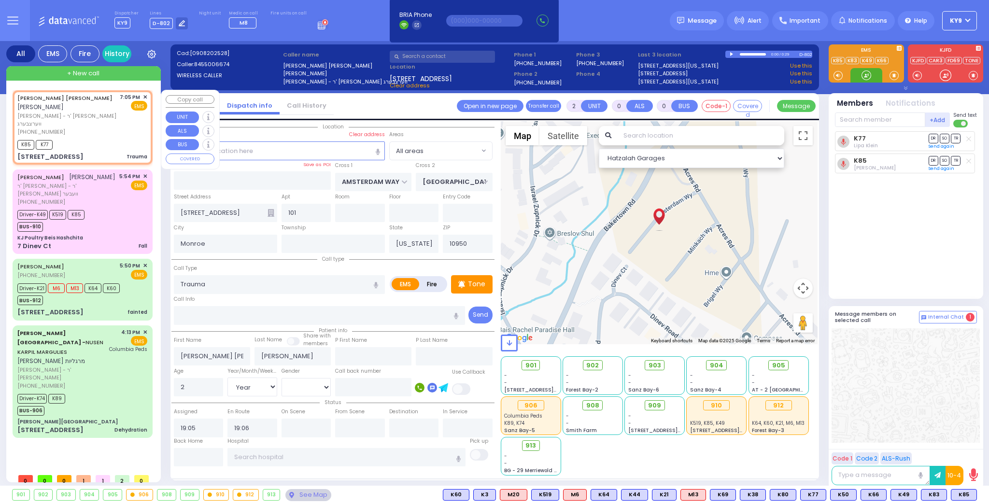
click at [862, 77] on div at bounding box center [867, 76] width 10 height 10
click at [198, 450] on input "text" at bounding box center [199, 457] width 50 height 18
click at [198, 449] on input "text" at bounding box center [199, 457] width 50 height 18
click at [199, 456] on input "text" at bounding box center [199, 457] width 50 height 18
click at [197, 454] on input "text" at bounding box center [199, 457] width 50 height 18
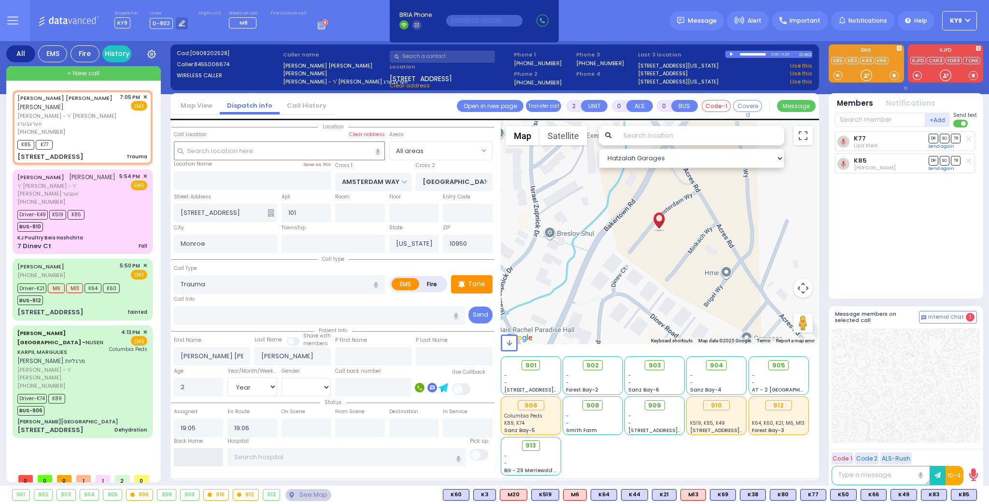
click at [197, 454] on input "text" at bounding box center [199, 457] width 50 height 18
click at [198, 454] on input "text" at bounding box center [199, 457] width 50 height 18
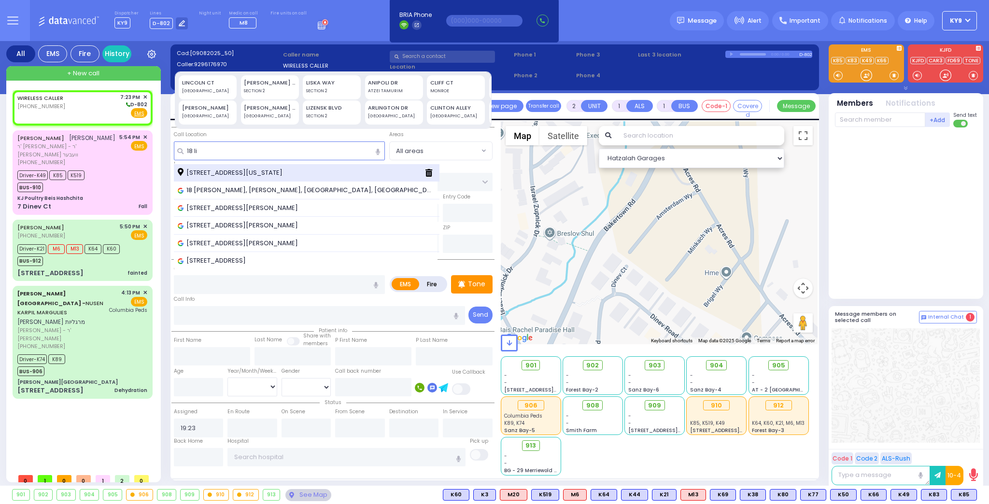
click at [237, 173] on span "[STREET_ADDRESS][US_STATE]" at bounding box center [232, 173] width 108 height 10
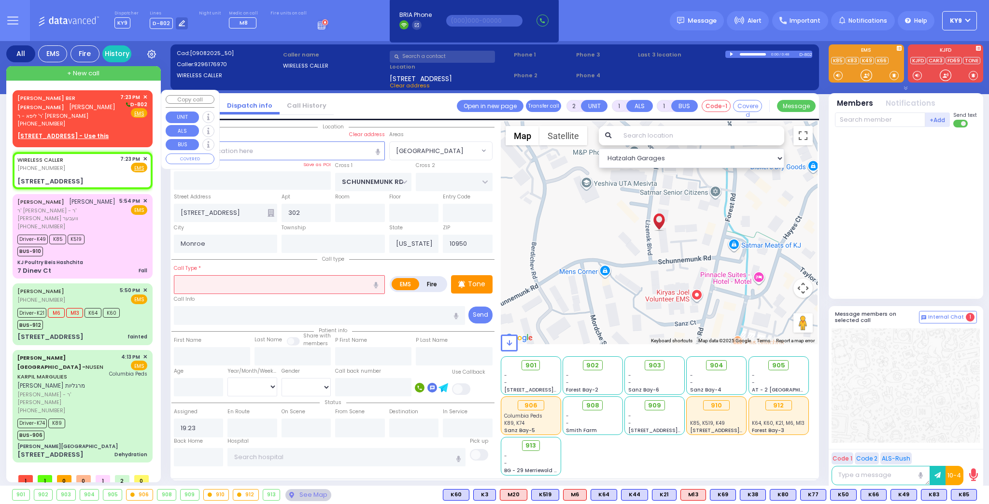
click at [97, 120] on div "[PHONE_NUMBER]" at bounding box center [67, 124] width 100 height 8
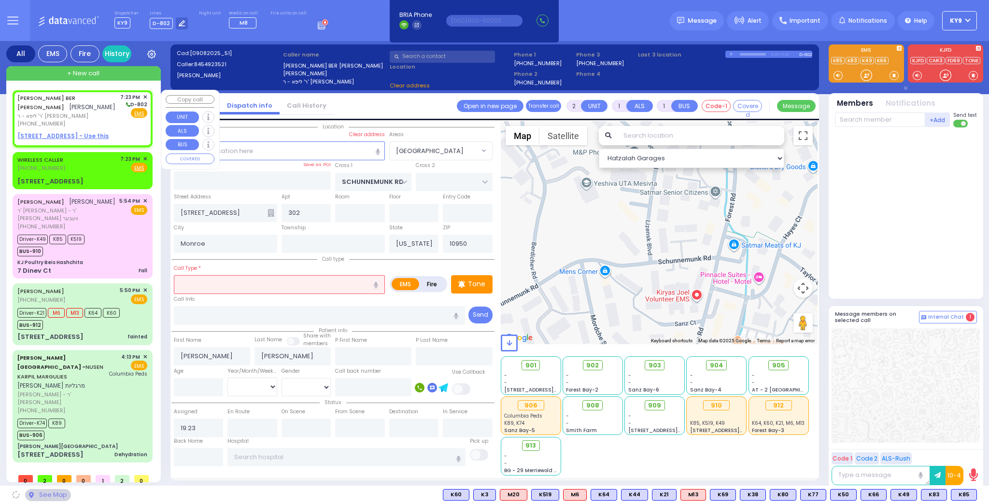
click at [82, 132] on u "[STREET_ADDRESS] - Use this" at bounding box center [62, 136] width 91 height 8
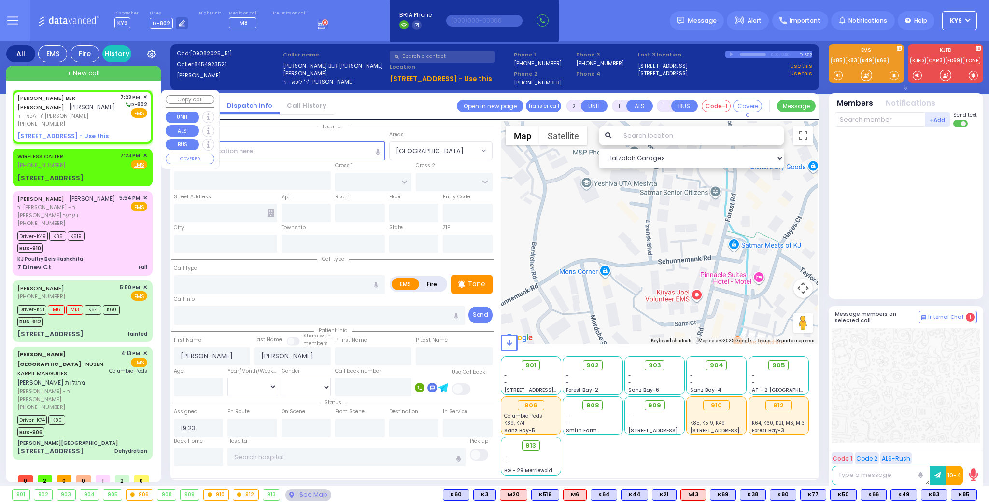
click at [66, 132] on u "[STREET_ADDRESS] - Use this" at bounding box center [62, 136] width 91 height 8
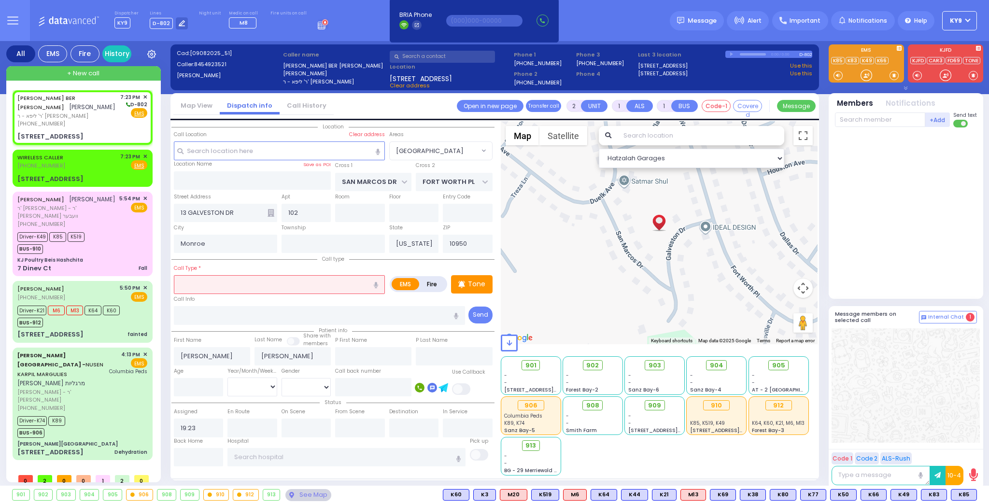
click at [240, 283] on input "text" at bounding box center [279, 284] width 211 height 18
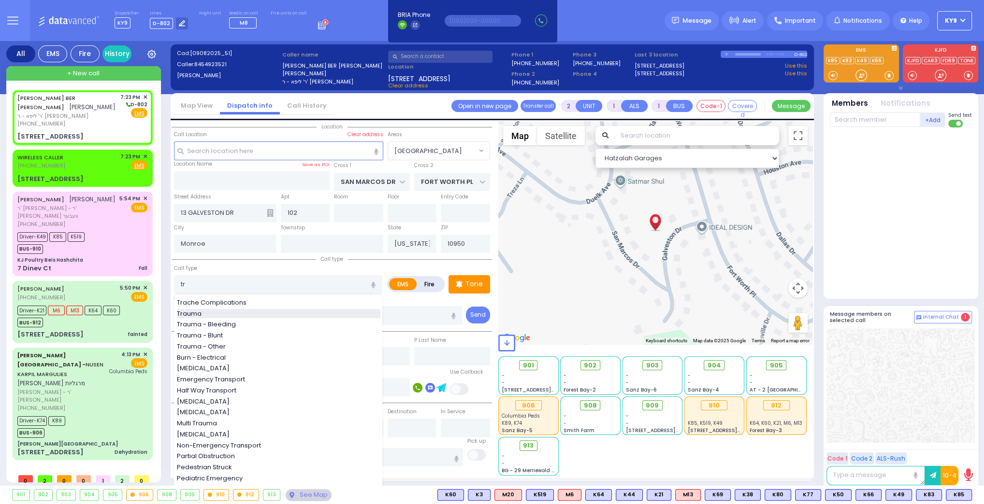
click at [243, 313] on div "Trauma" at bounding box center [278, 314] width 203 height 10
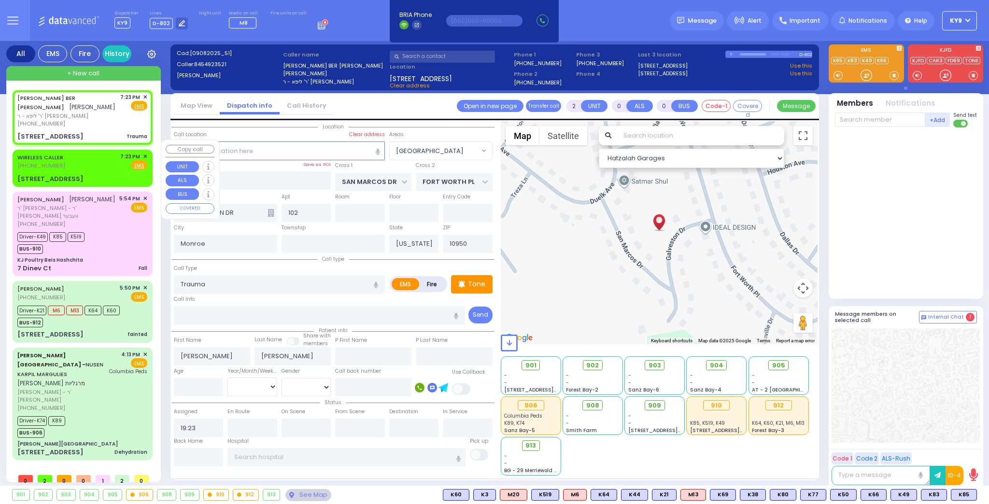
click at [101, 154] on div "WIRELESS CALLER [PHONE_NUMBER] 7:23 PM ✕ Fire EMS" at bounding box center [82, 162] width 130 height 18
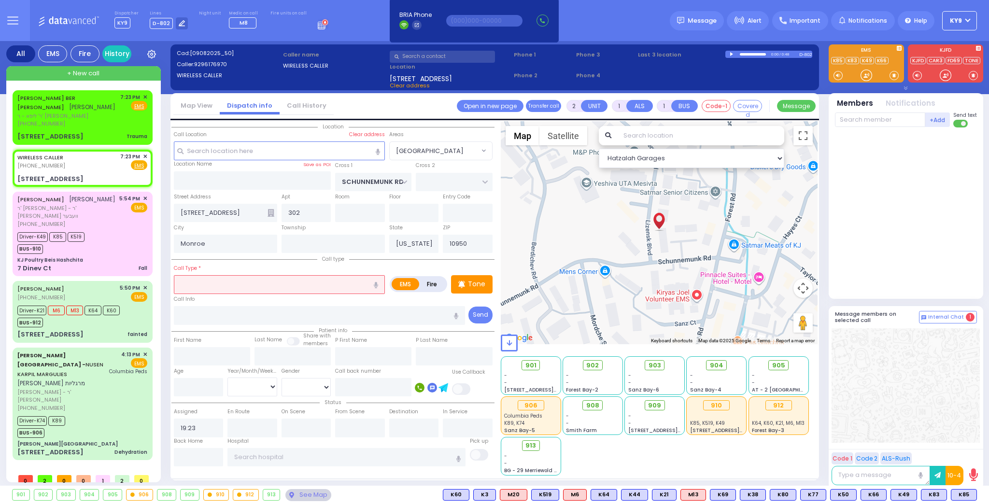
click at [263, 284] on input "text" at bounding box center [279, 284] width 211 height 18
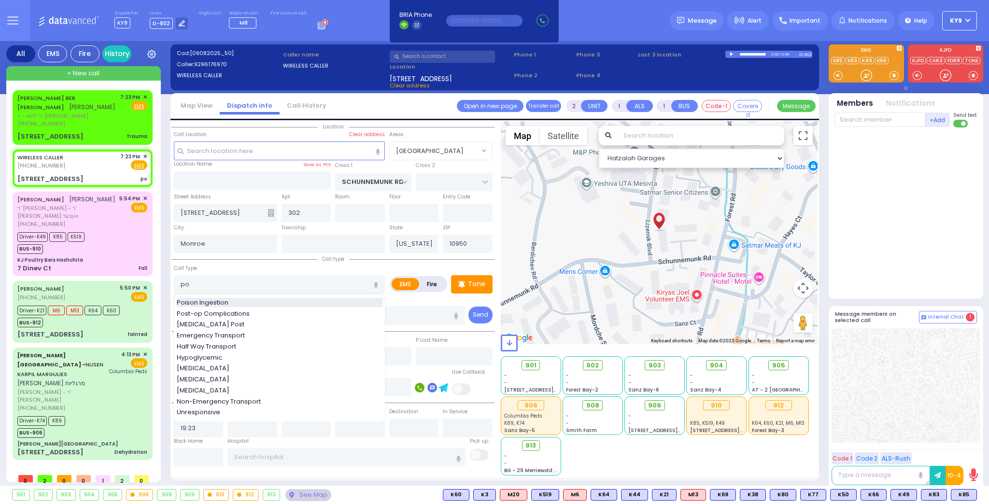
click at [248, 301] on div "Poison Ingestion" at bounding box center [280, 303] width 206 height 10
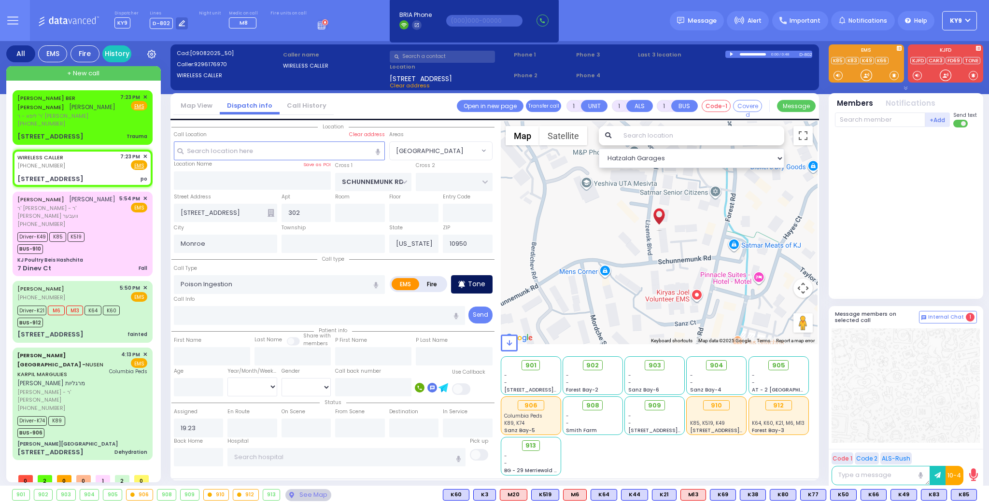
click at [465, 279] on icon at bounding box center [461, 285] width 7 height 12
click at [863, 75] on div at bounding box center [867, 76] width 10 height 10
click at [469, 283] on p "Tone" at bounding box center [476, 284] width 17 height 10
click at [866, 74] on div at bounding box center [867, 76] width 10 height 10
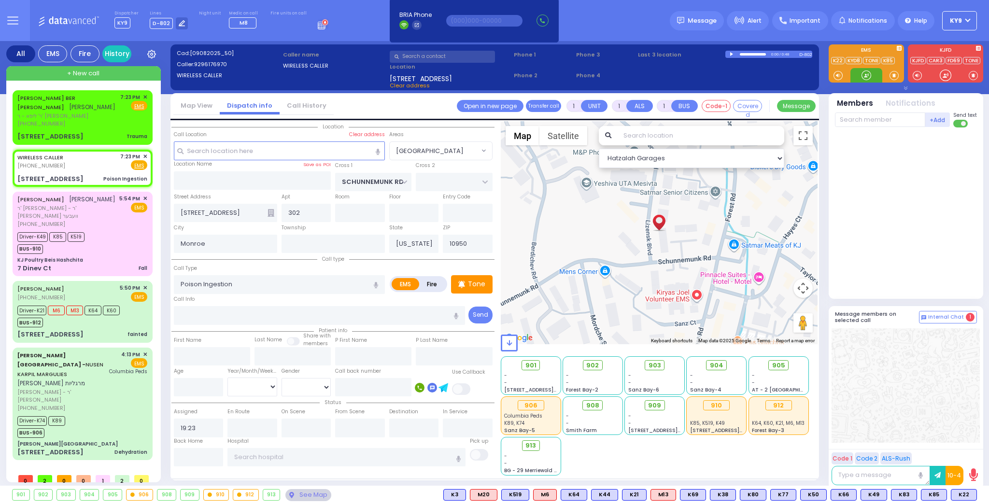
click at [863, 73] on div at bounding box center [867, 76] width 10 height 10
click at [969, 494] on span "K22" at bounding box center [964, 495] width 25 height 11
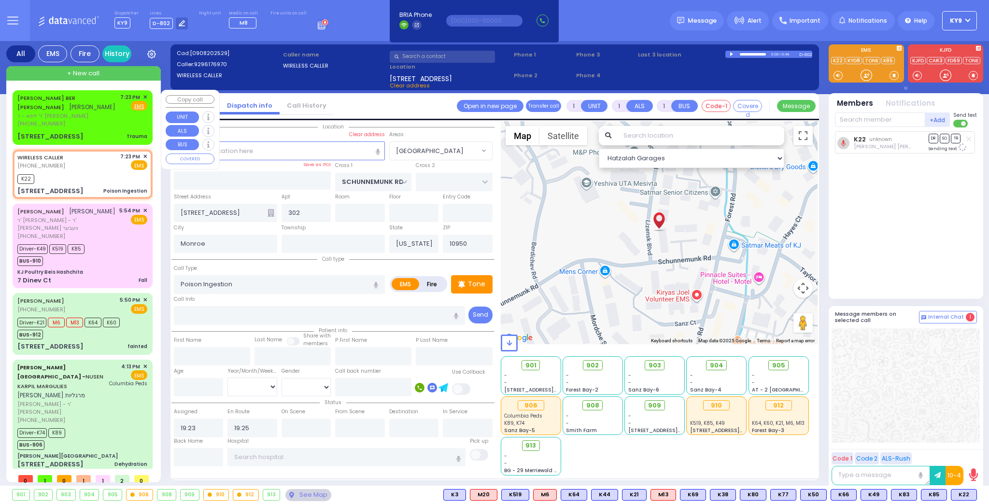
click at [101, 120] on div "[PHONE_NUMBER]" at bounding box center [67, 124] width 100 height 8
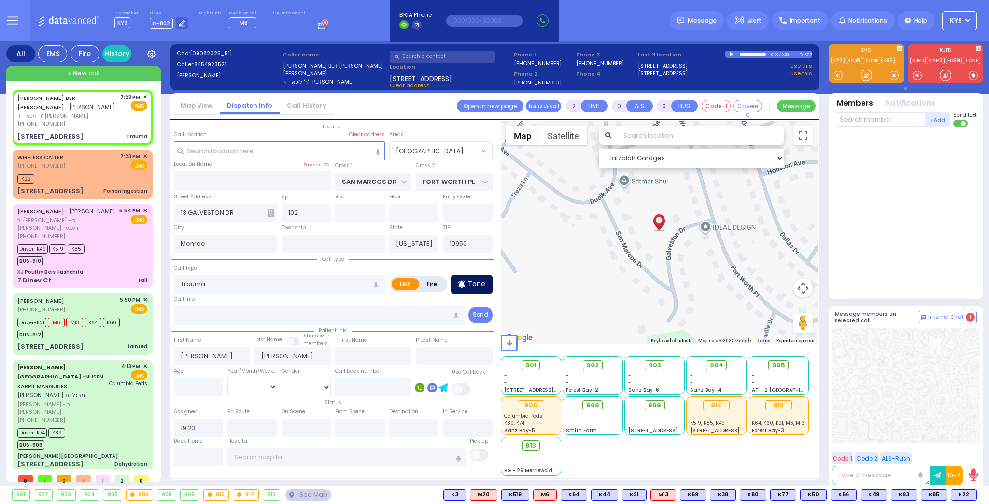
click at [476, 288] on div "Tone" at bounding box center [472, 284] width 42 height 18
click at [859, 78] on div at bounding box center [867, 75] width 32 height 14
click at [864, 74] on div at bounding box center [867, 76] width 10 height 10
click at [93, 426] on div "Driver-K74 K89 BUS-906" at bounding box center [82, 438] width 130 height 24
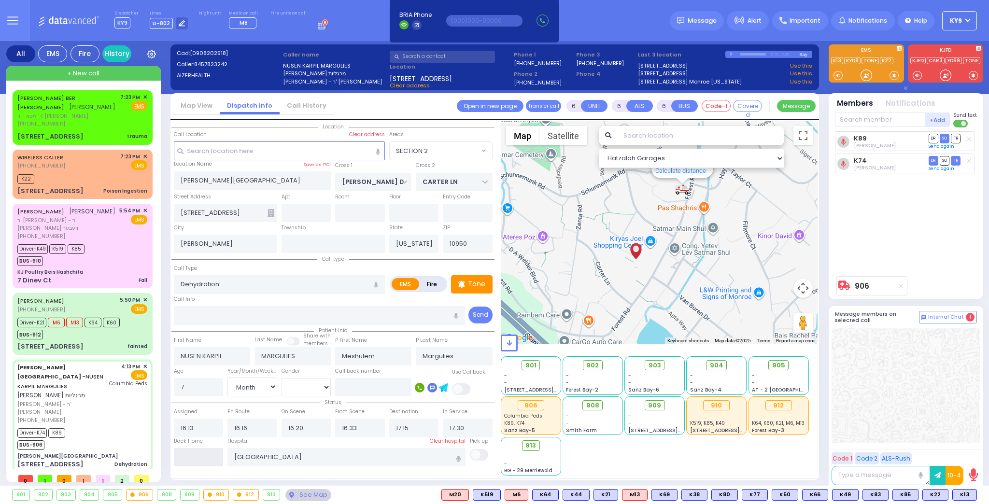
click at [187, 457] on input "text" at bounding box center [199, 457] width 50 height 18
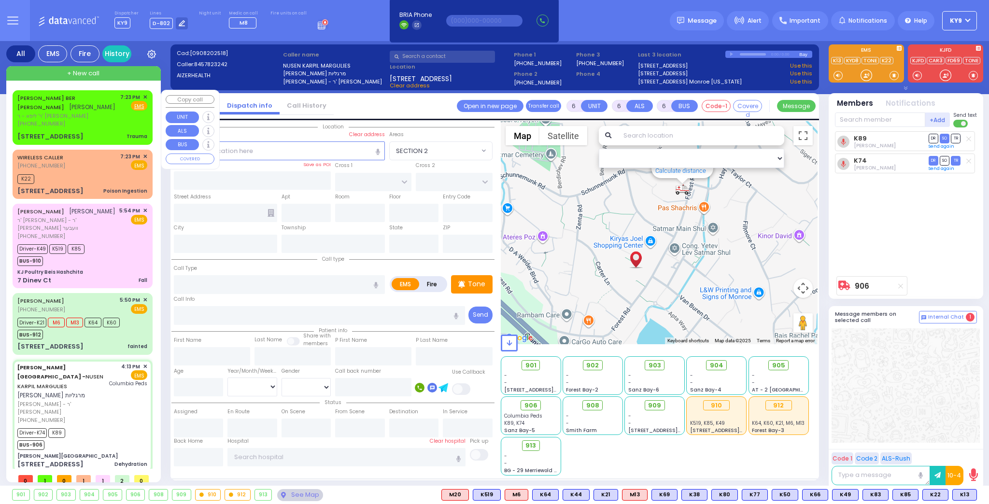
click at [104, 121] on div "[PERSON_NAME] BER [PERSON_NAME] שמחה בער שטיין [PERSON_NAME] - ר' [PERSON_NAME]…" at bounding box center [82, 117] width 136 height 51
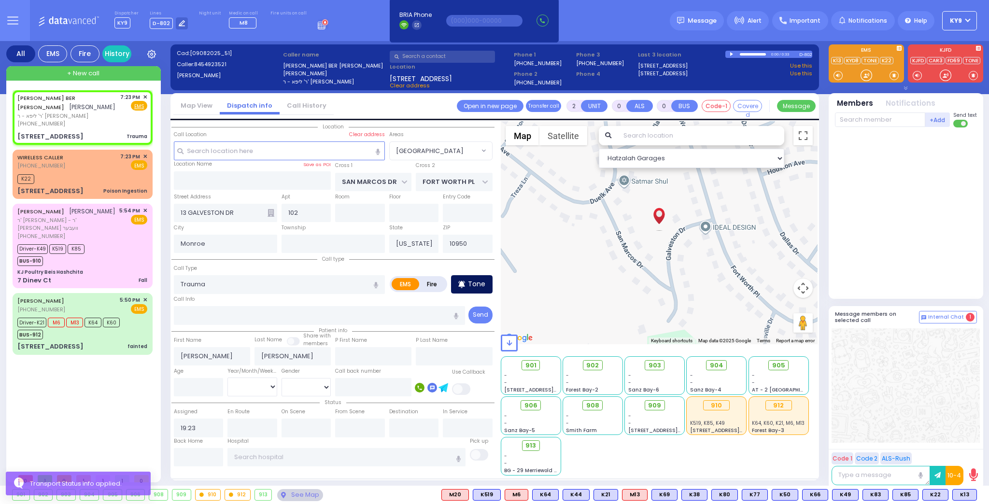
click at [472, 282] on p "Tone" at bounding box center [476, 284] width 17 height 10
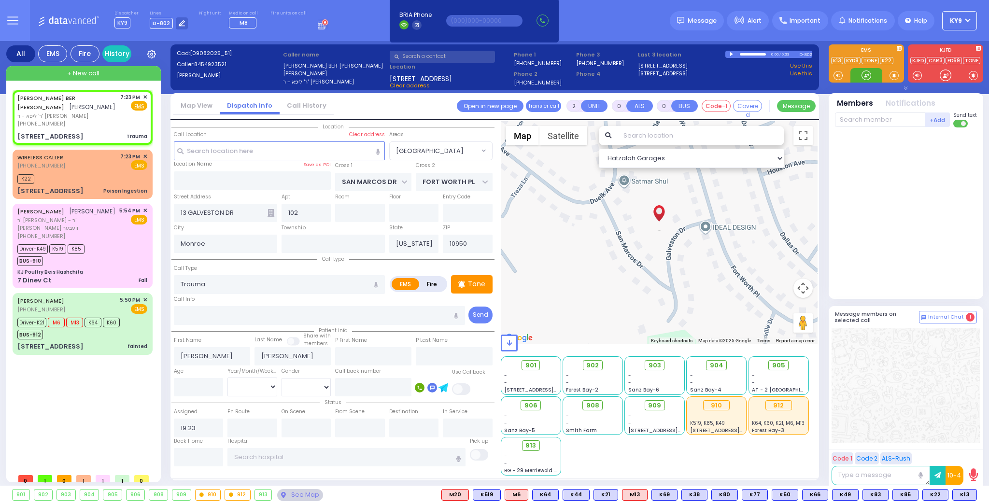
click at [865, 74] on div at bounding box center [867, 76] width 10 height 10
click at [483, 286] on p "Tone" at bounding box center [476, 284] width 17 height 10
drag, startPoint x: 873, startPoint y: 73, endPoint x: 868, endPoint y: 75, distance: 6.3
click at [868, 75] on div at bounding box center [867, 75] width 32 height 14
click at [864, 75] on div at bounding box center [867, 76] width 10 height 10
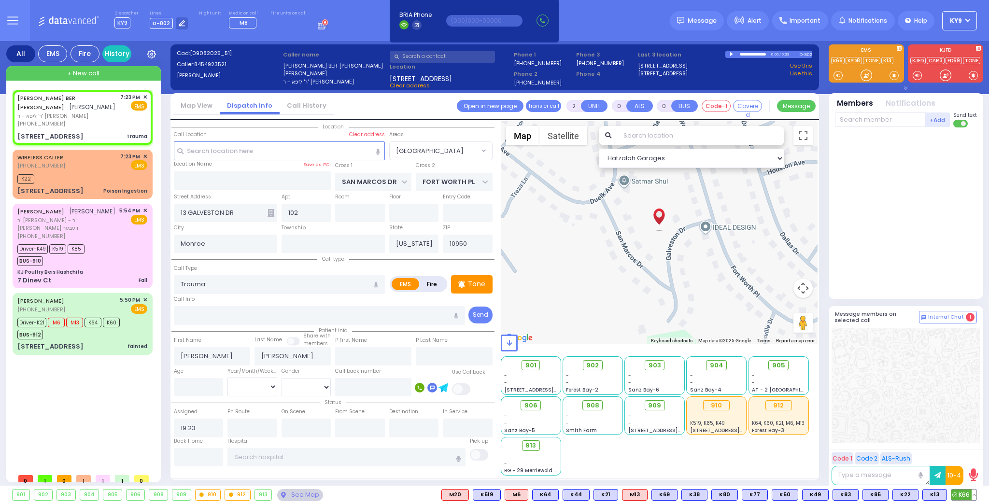
click at [960, 497] on span "K66" at bounding box center [964, 495] width 25 height 11
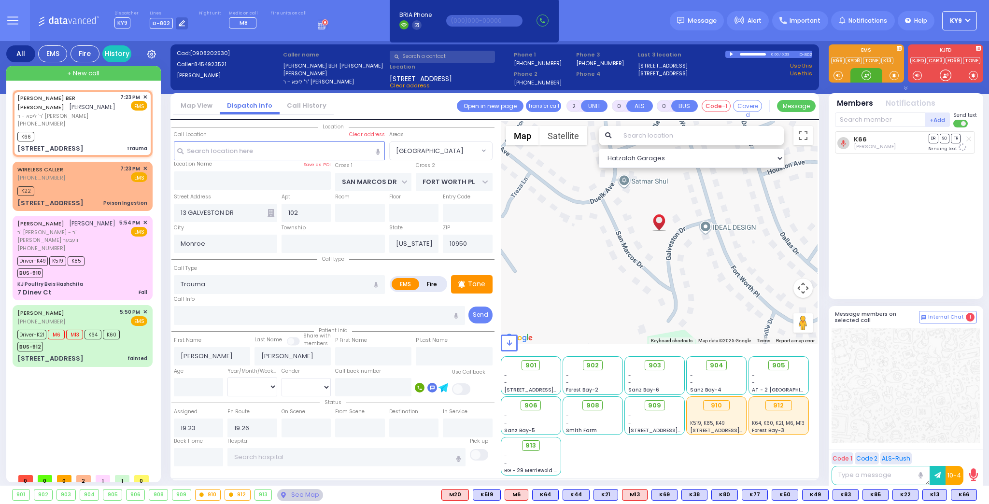
click at [868, 72] on div at bounding box center [867, 76] width 10 height 10
drag, startPoint x: 865, startPoint y: 73, endPoint x: 873, endPoint y: 114, distance: 42.0
click at [869, 78] on div at bounding box center [867, 76] width 10 height 10
click at [965, 495] on span "K67" at bounding box center [964, 495] width 25 height 11
click at [976, 493] on button at bounding box center [974, 495] width 5 height 11
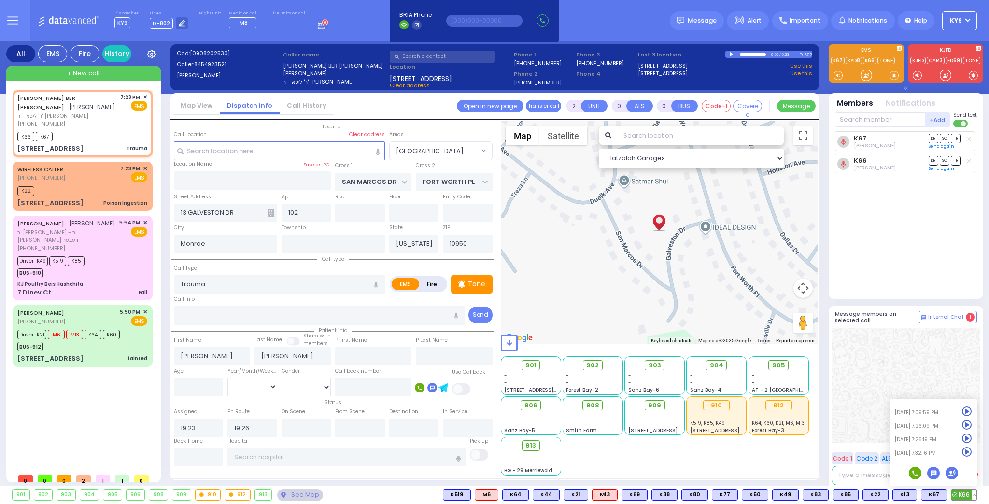
click at [964, 450] on icon at bounding box center [967, 452] width 10 height 10
click at [965, 439] on icon at bounding box center [967, 439] width 10 height 10
click at [969, 425] on icon at bounding box center [967, 425] width 10 height 10
click at [922, 271] on div "K67 [PERSON_NAME] DR SO TR Sending text K66" at bounding box center [907, 210] width 144 height 159
click at [888, 494] on button at bounding box center [886, 495] width 5 height 11
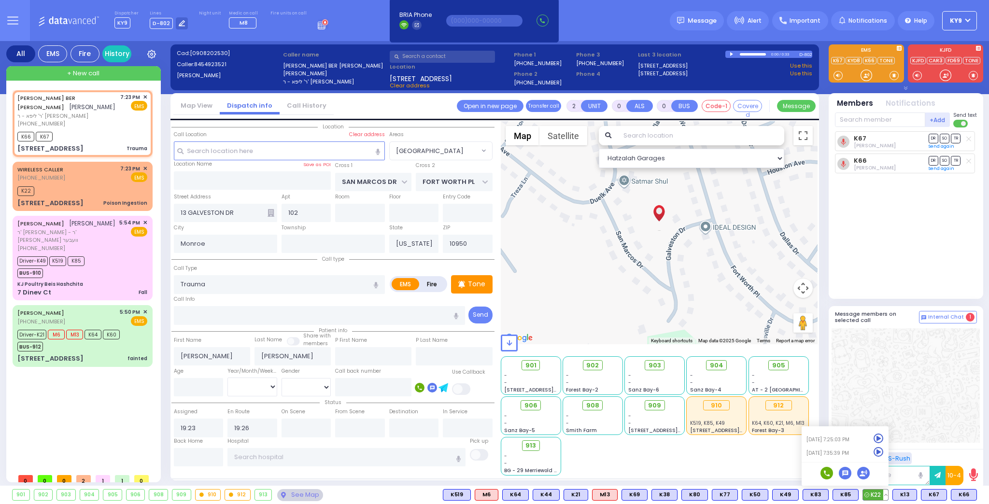
click at [879, 452] on icon at bounding box center [879, 452] width 10 height 10
select select "[GEOGRAPHIC_DATA]"
select select
drag, startPoint x: 0, startPoint y: 0, endPoint x: 64, endPoint y: 184, distance: 194.8
click at [64, 184] on div "K22" at bounding box center [82, 190] width 130 height 12
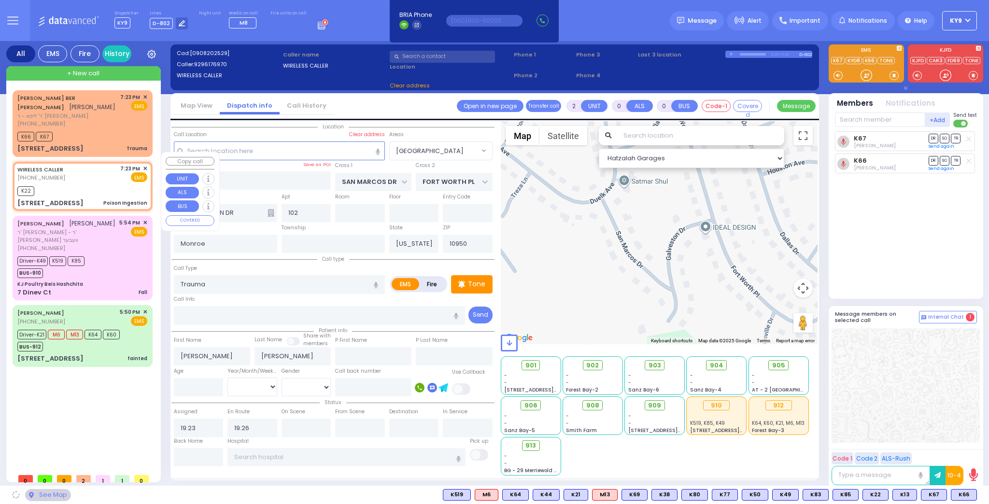
type input "1"
select select
type input "Poison Ingestion"
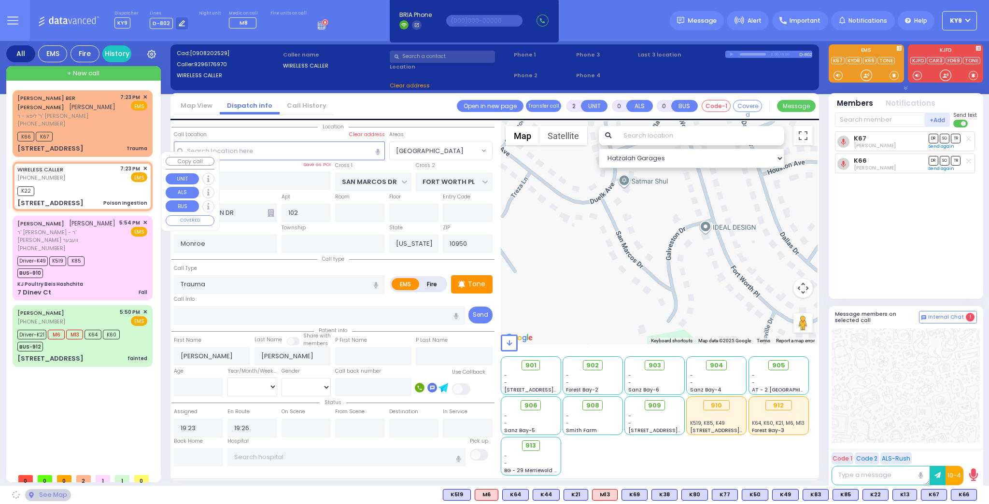
radio input "true"
select select
type input "19:25"
select select "Hatzalah Garages"
type input "SCHUNNEMUNK RD"
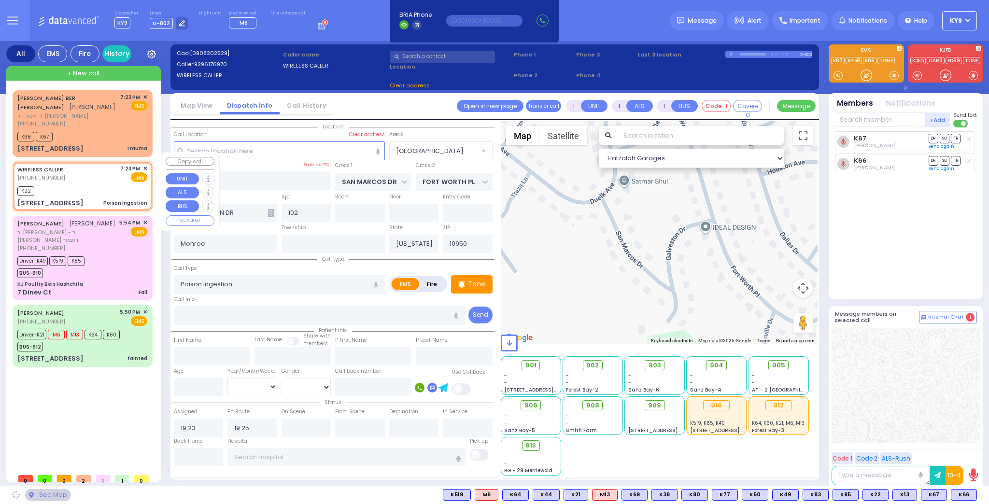
type input "[STREET_ADDRESS]"
type input "302"
select select "[GEOGRAPHIC_DATA]"
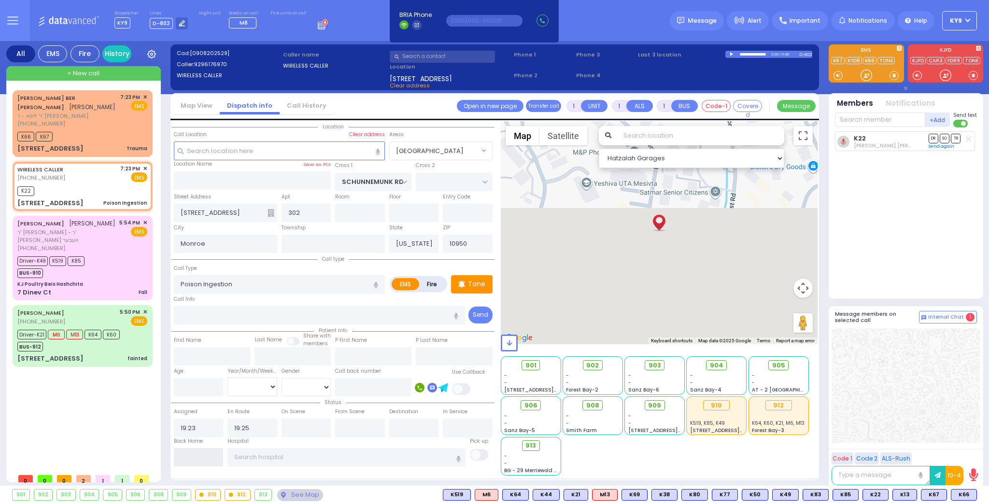
click at [186, 458] on input "text" at bounding box center [199, 457] width 50 height 18
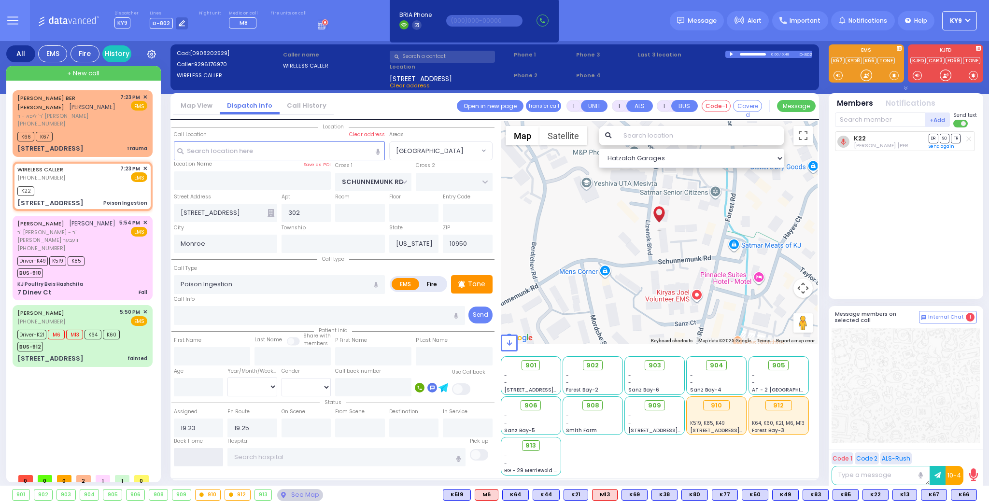
click at [186, 458] on input "text" at bounding box center [199, 457] width 50 height 18
type input "19:37"
select select
radio input "true"
select select
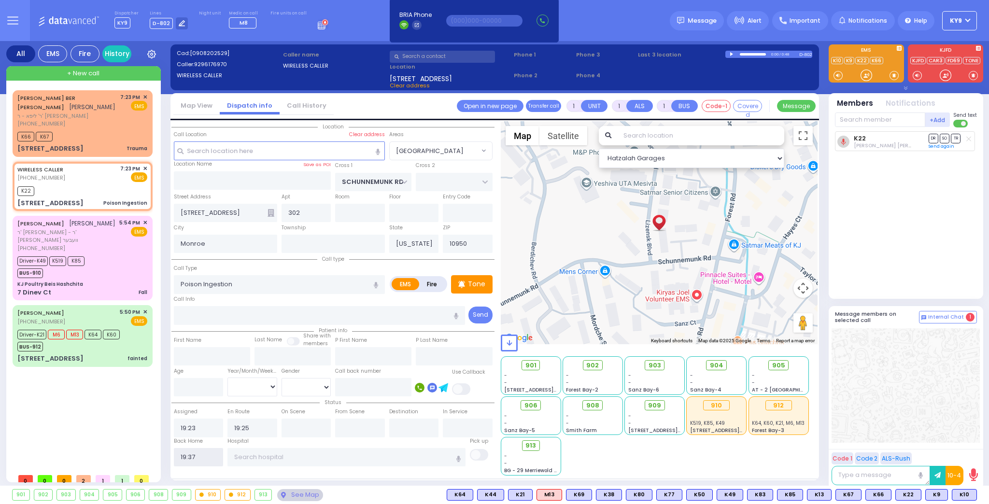
select select
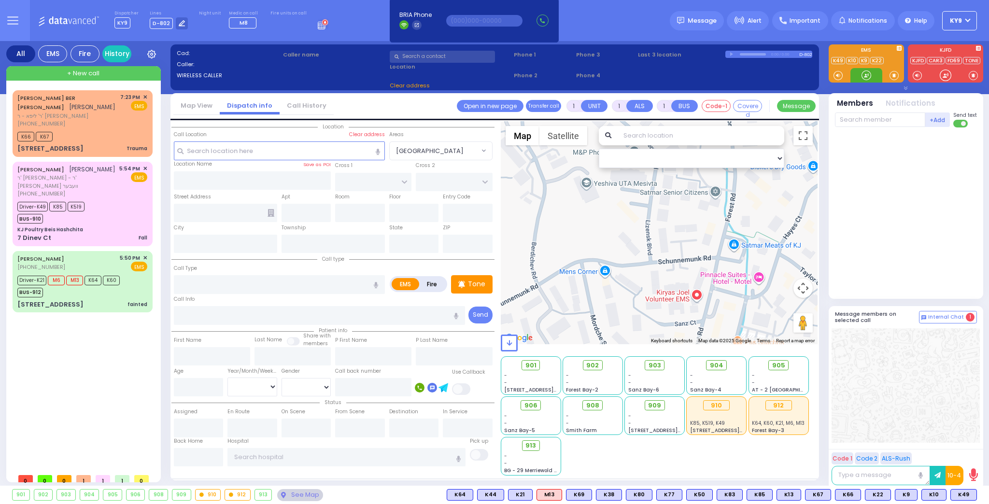
click at [863, 80] on div at bounding box center [867, 76] width 10 height 10
click at [973, 495] on button at bounding box center [974, 495] width 5 height 11
click at [970, 452] on icon at bounding box center [967, 452] width 10 height 10
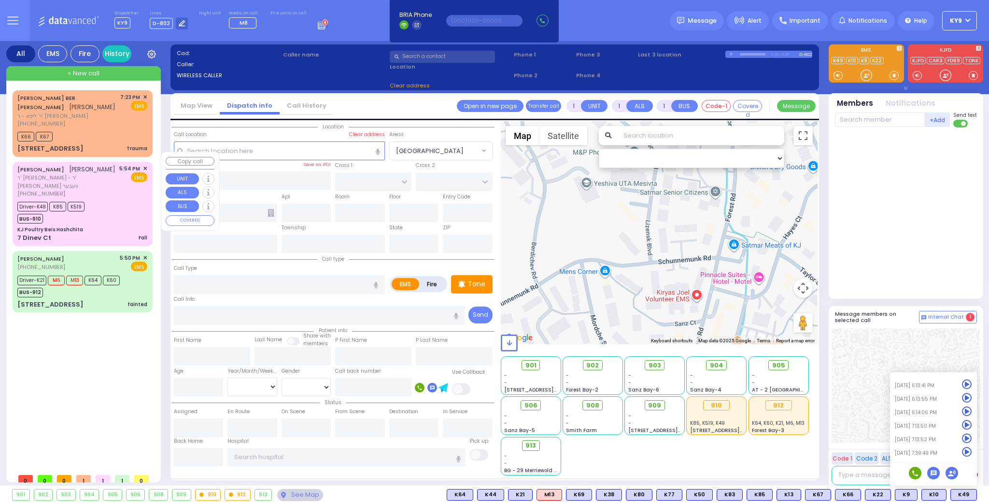
click at [79, 212] on div "BUS-910" at bounding box center [50, 218] width 67 height 12
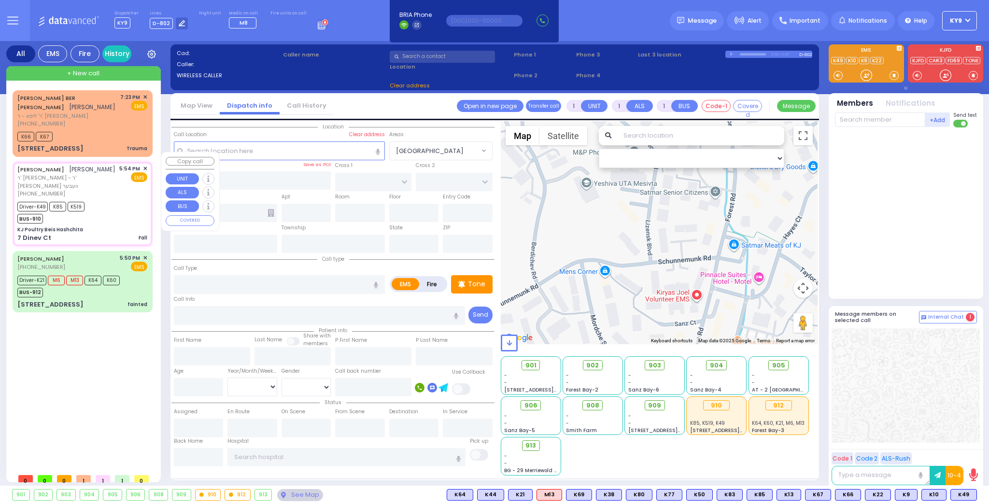
type input "6"
select select
type input "Fall"
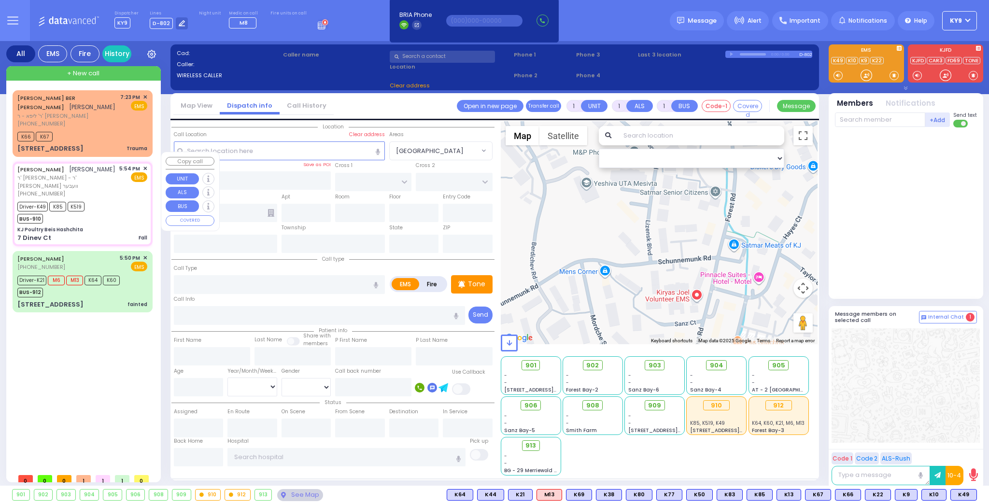
radio input "true"
type input "YITZCHOK"
type input "[PERSON_NAME]"
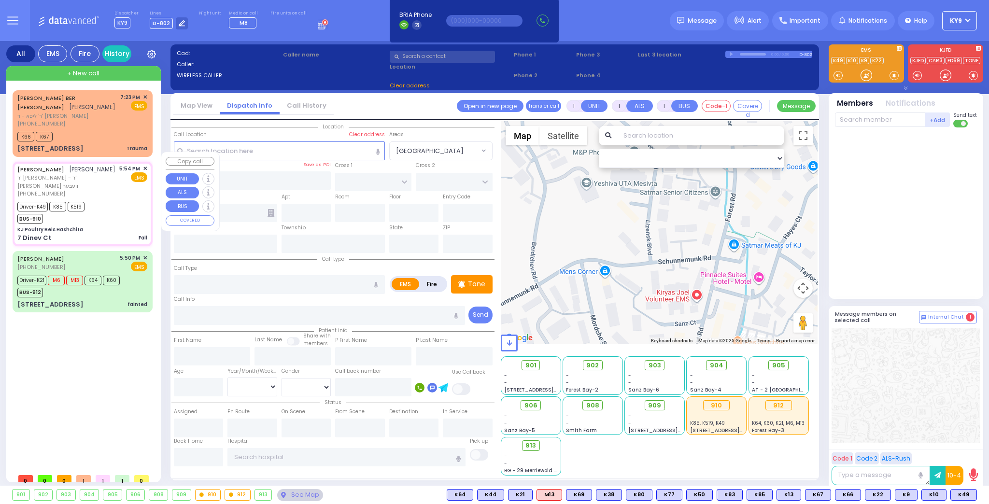
type input "56"
select select "Year"
select select "[DEMOGRAPHIC_DATA]"
type input "17:54"
type input "17:56"
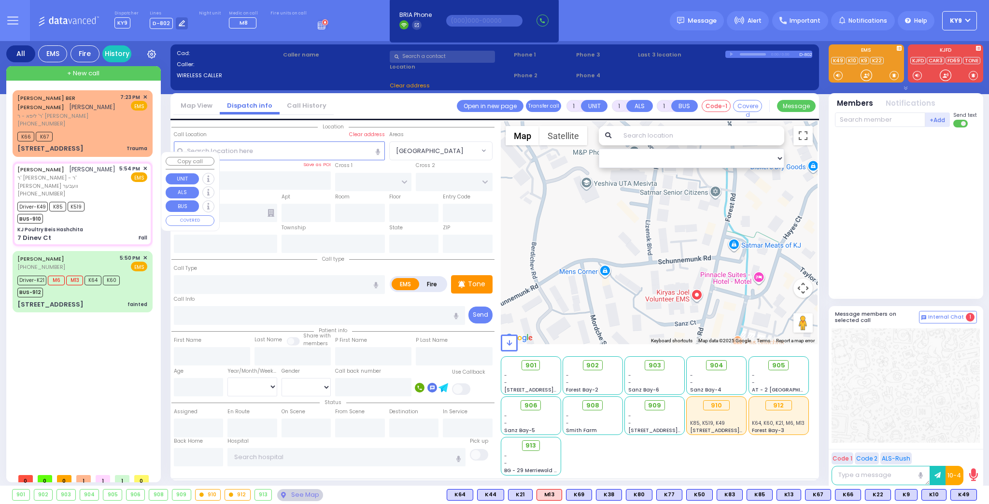
type input "18:01"
type input "Good Samaritan Hospital 257 Lafayette Avenue 8457909405 Suffern"
type input "KJ Poultry Beis Hashchita"
type input "DINEV RD"
type input "7 Dinev Ct"
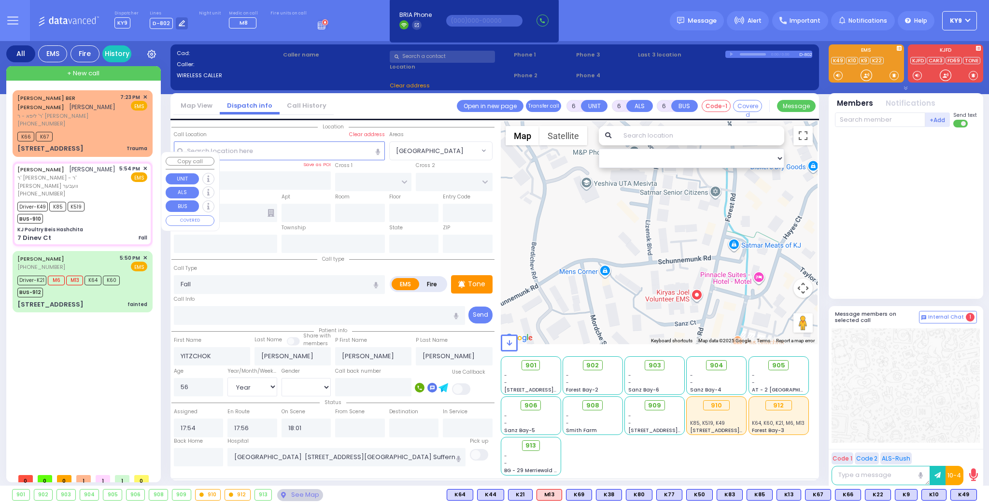
type input "Monroe"
type input "[US_STATE]"
type input "10950"
select select "BEIRECH MOSHE"
select select "Hatzalah Garages"
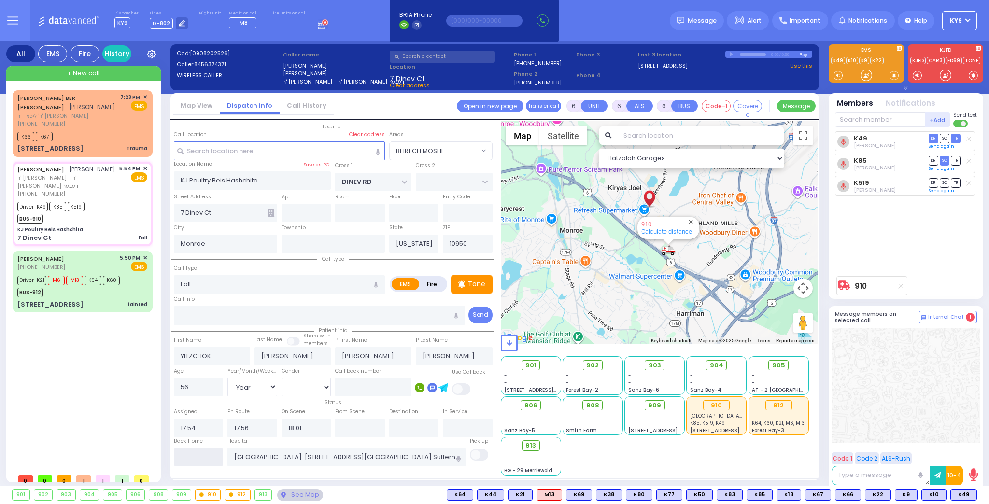
click at [195, 459] on input "text" at bounding box center [199, 457] width 50 height 18
type input "19:40"
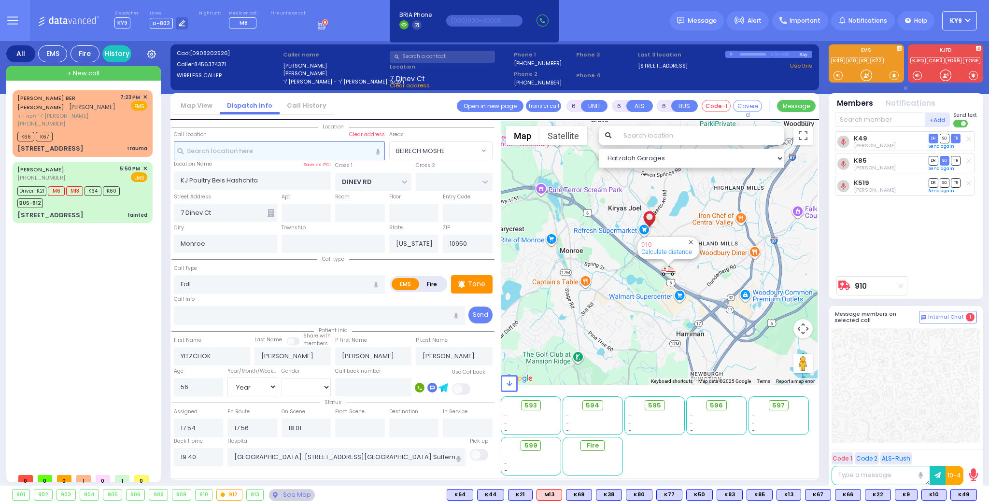
select select
radio input "true"
select select
